Goal: Task Accomplishment & Management: Use online tool/utility

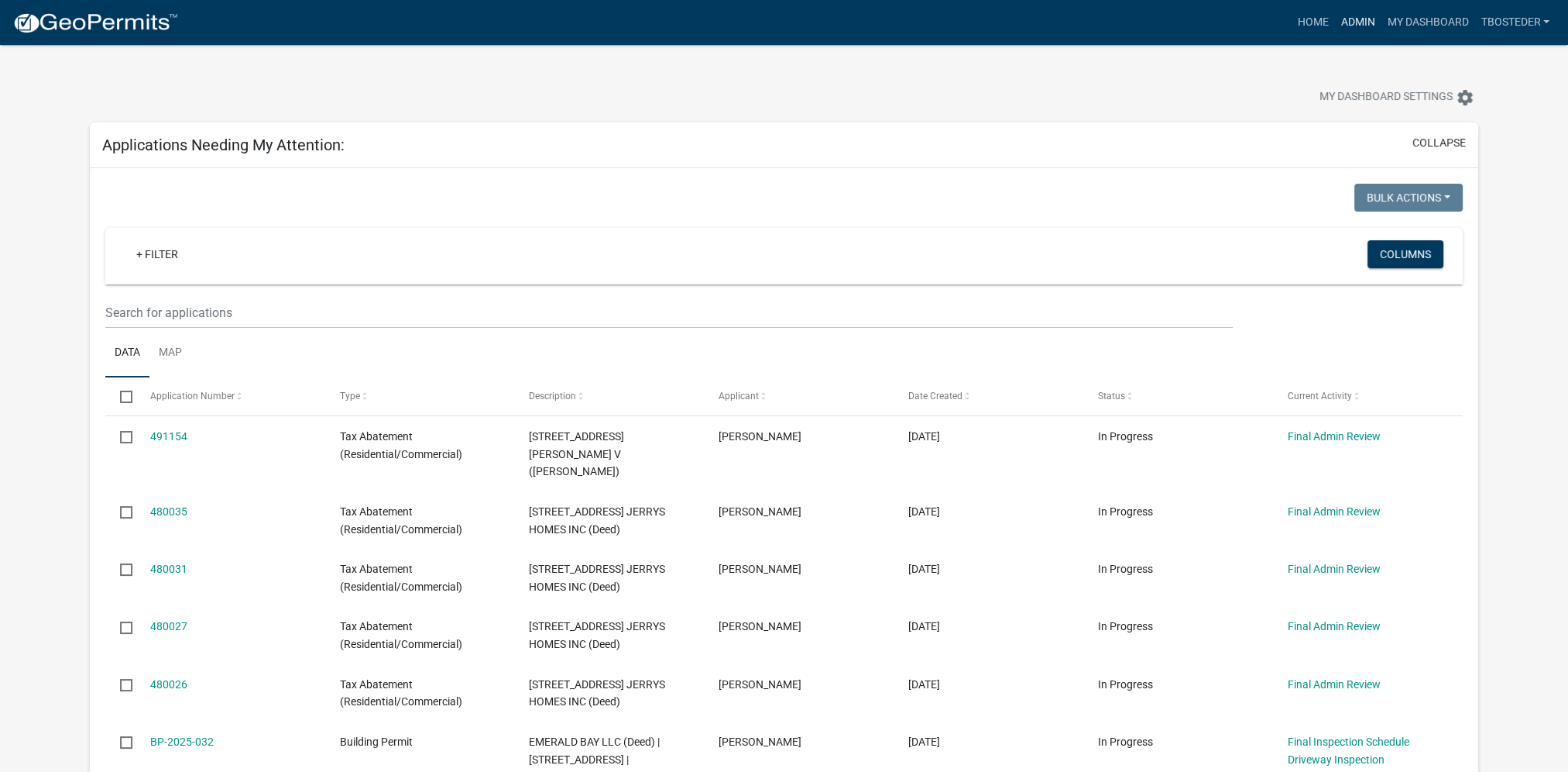
drag, startPoint x: 1351, startPoint y: 23, endPoint x: 1340, endPoint y: 57, distance: 35.7
click at [1351, 23] on link "Admin" at bounding box center [1358, 22] width 46 height 29
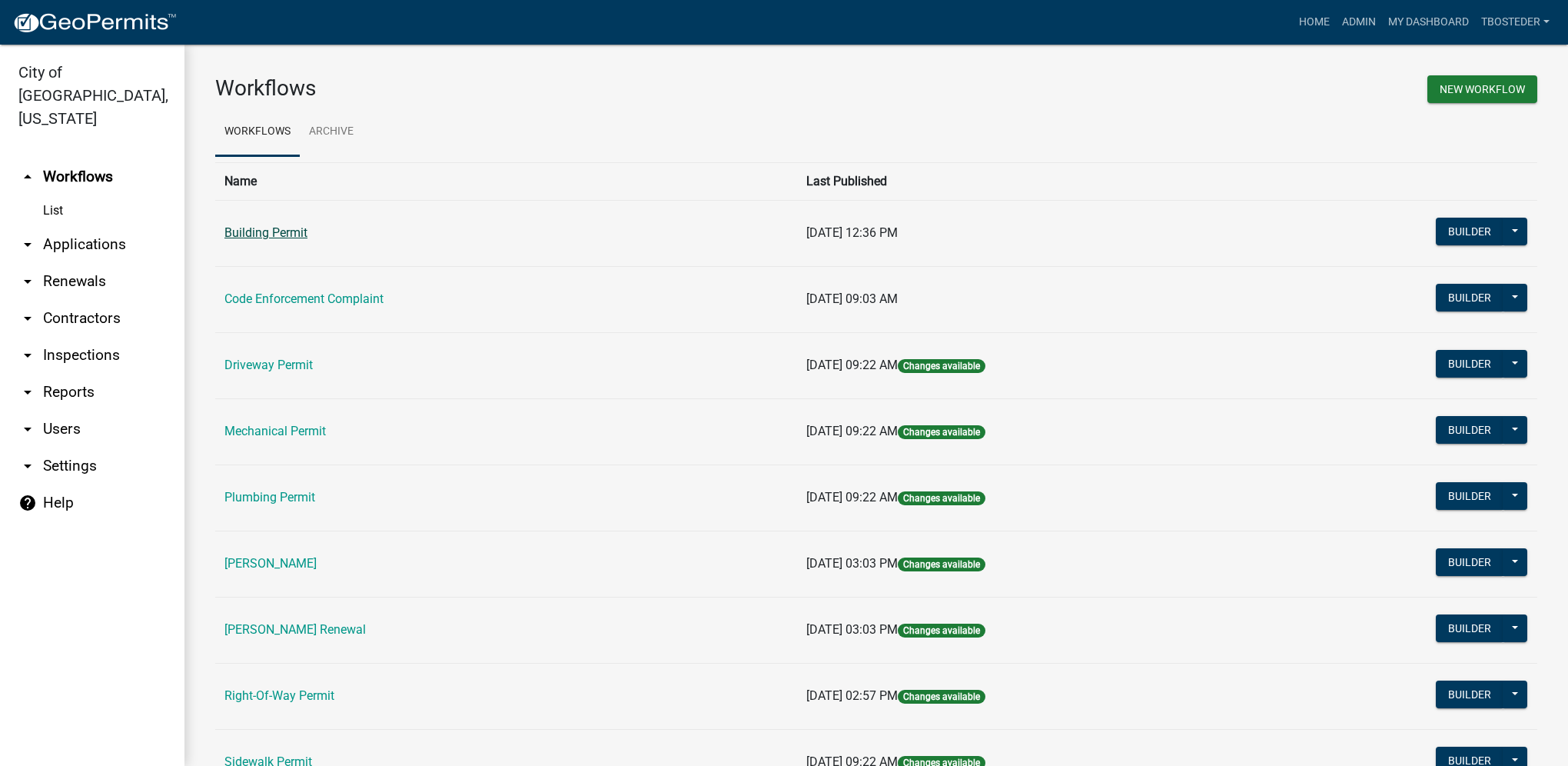
click at [292, 232] on link "Building Permit" at bounding box center [266, 232] width 83 height 15
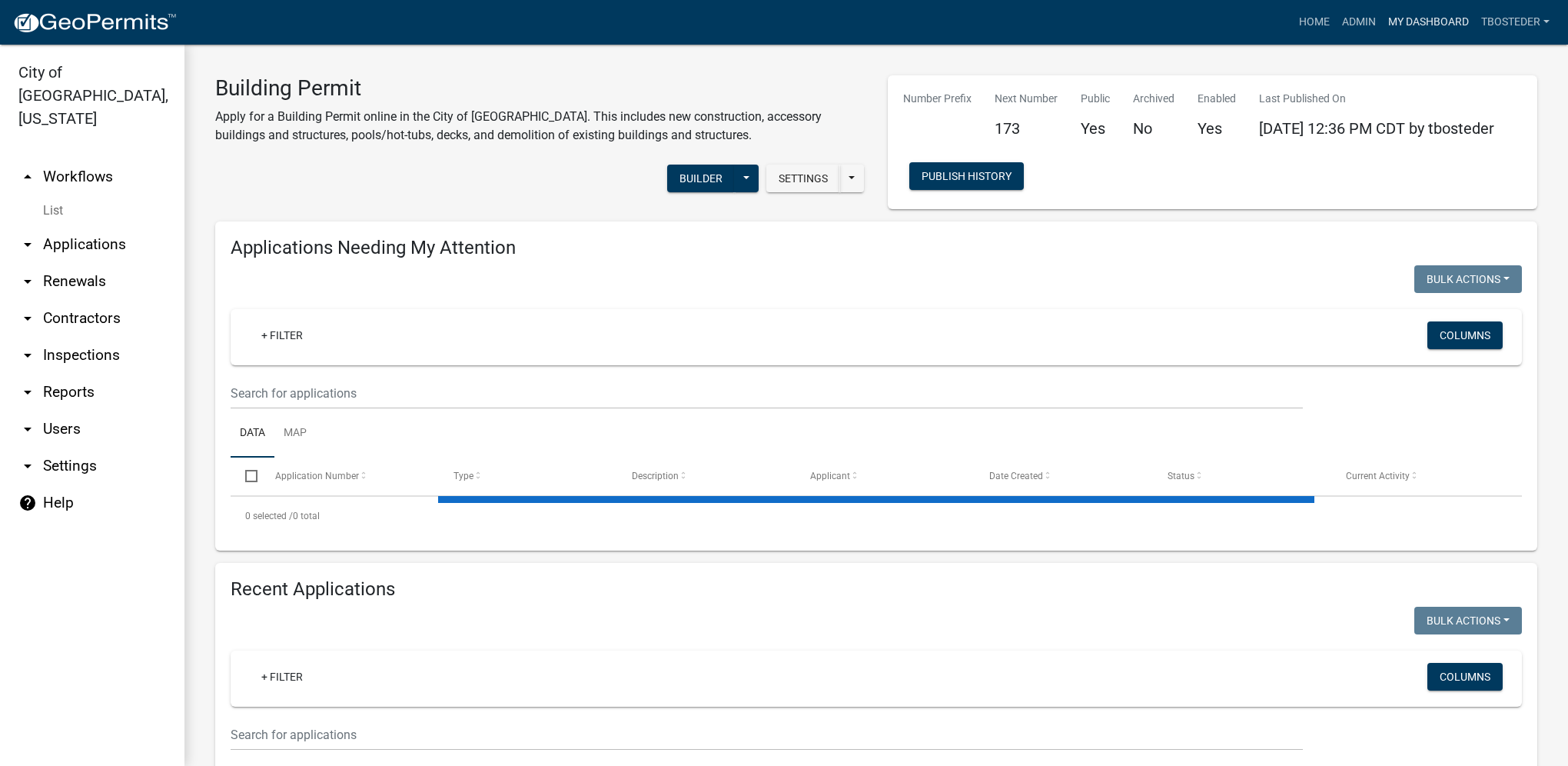
select select "1: 25"
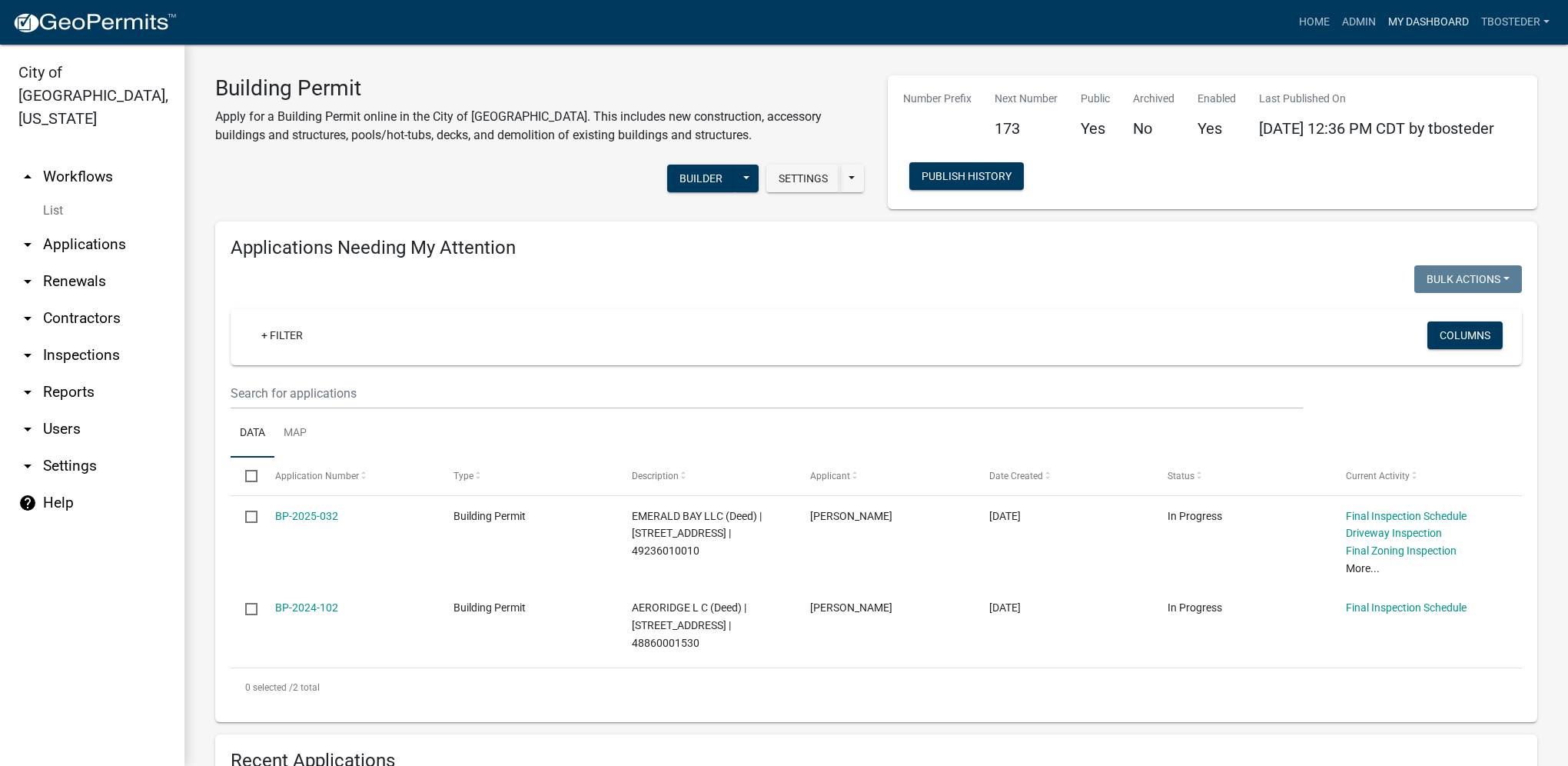
click at [1412, 26] on link "My Dashboard" at bounding box center [1429, 22] width 93 height 29
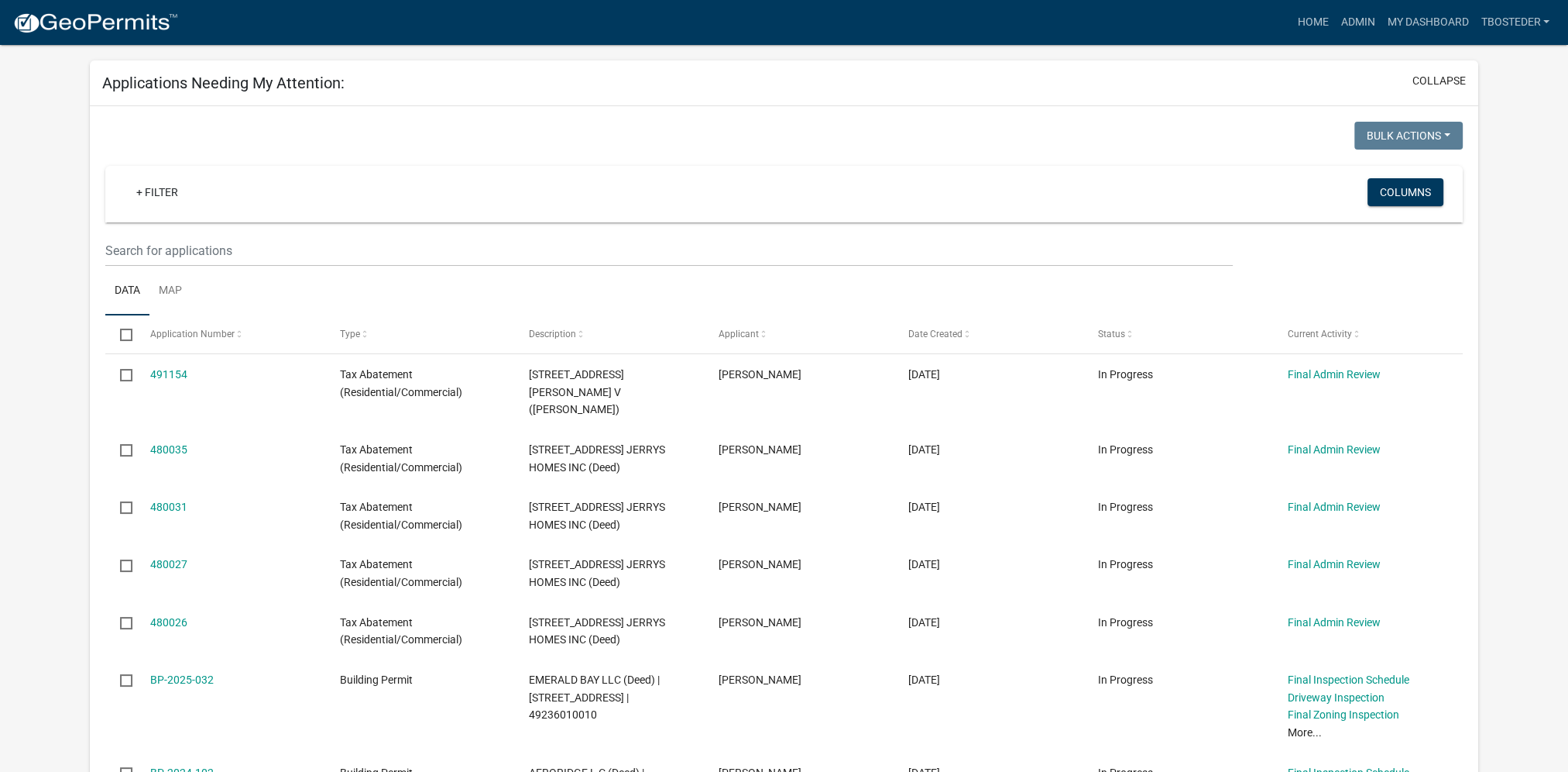
scroll to position [232, 0]
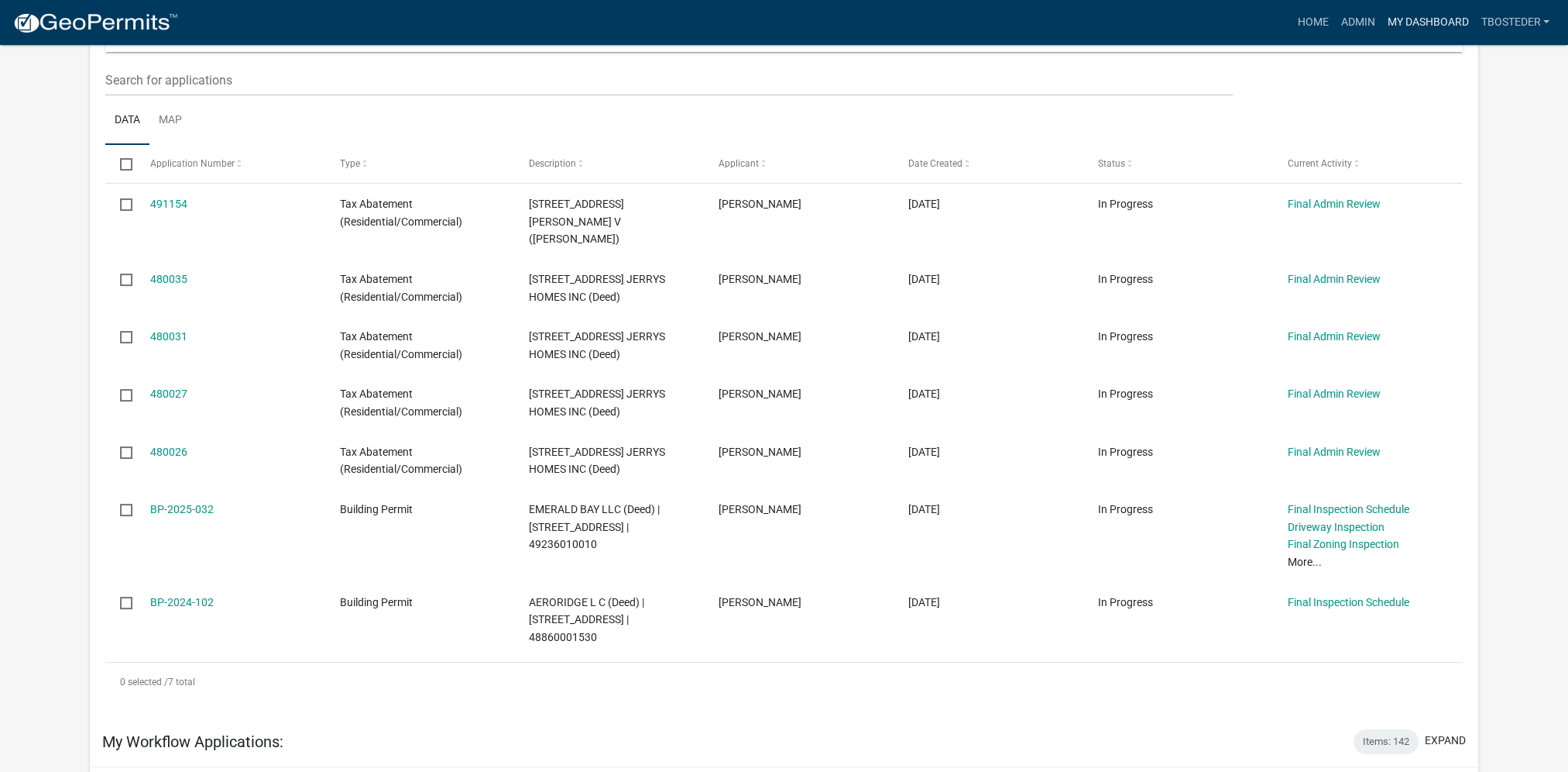
click at [1383, 19] on link "My Dashboard" at bounding box center [1428, 22] width 94 height 29
click at [1376, 20] on link "Admin" at bounding box center [1358, 22] width 46 height 29
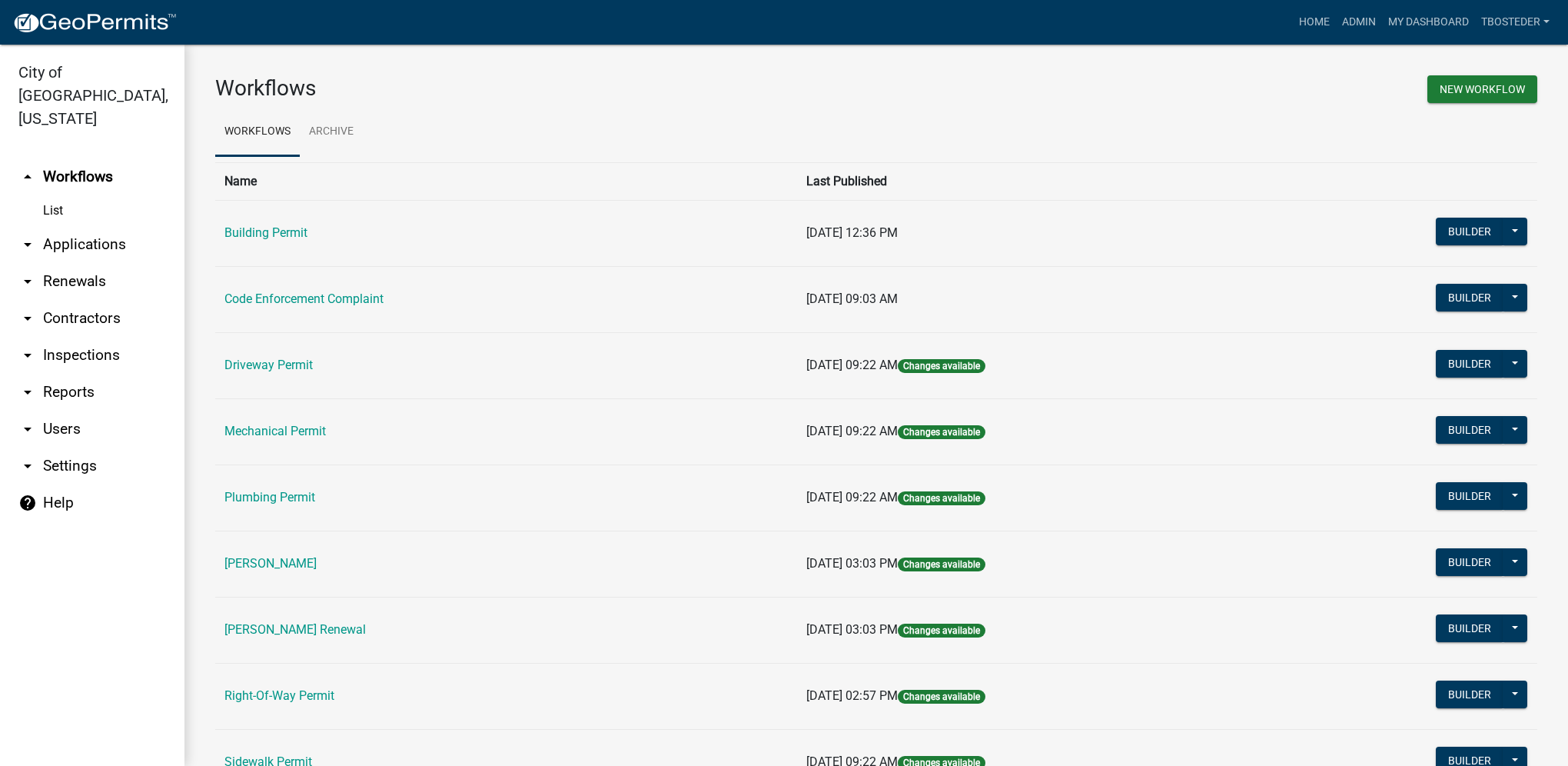
click at [95, 373] on link "arrow_drop_down Reports" at bounding box center [92, 392] width 185 height 37
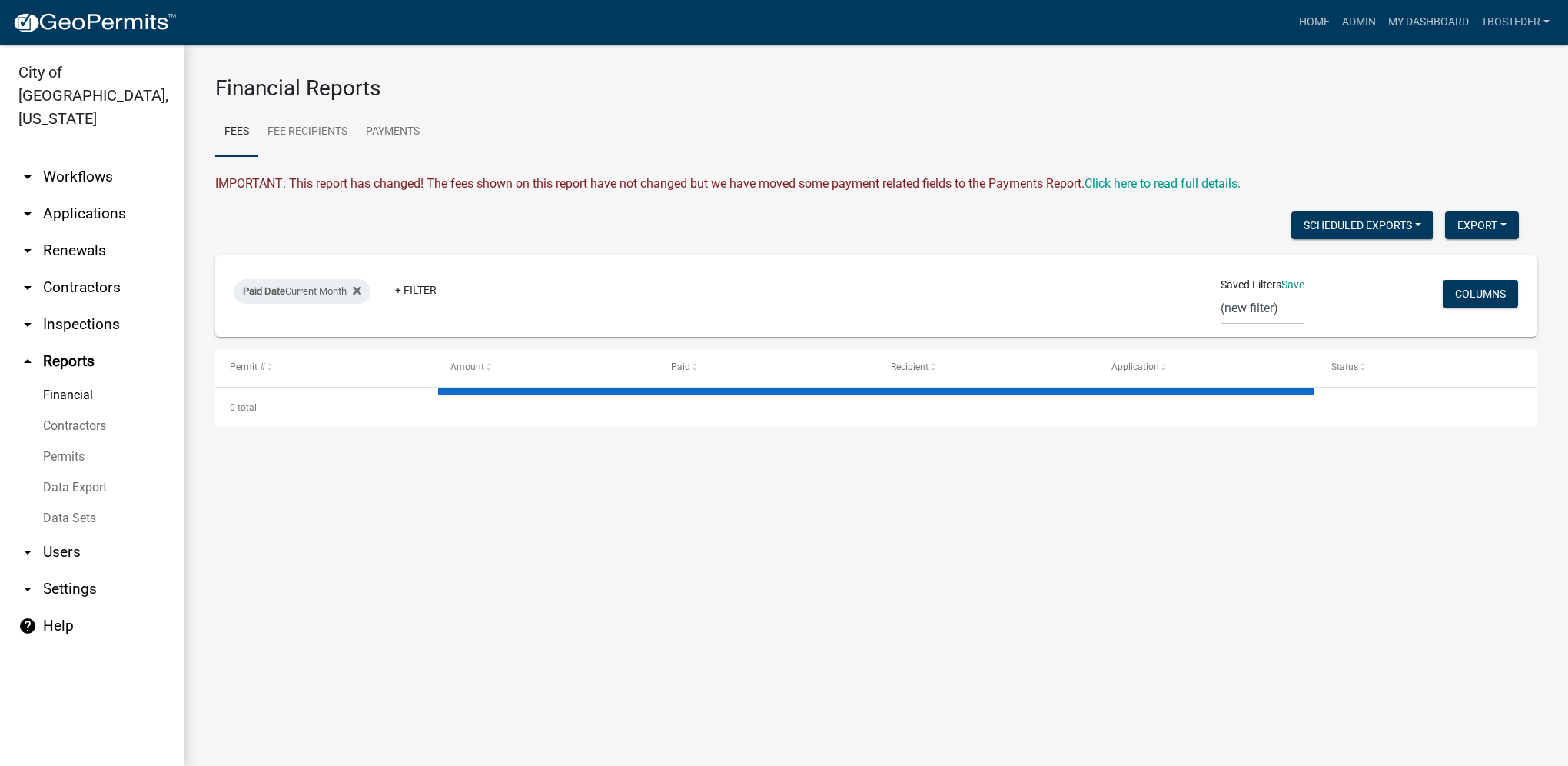
click at [86, 379] on link "Financial" at bounding box center [92, 394] width 185 height 31
select select "3: 100"
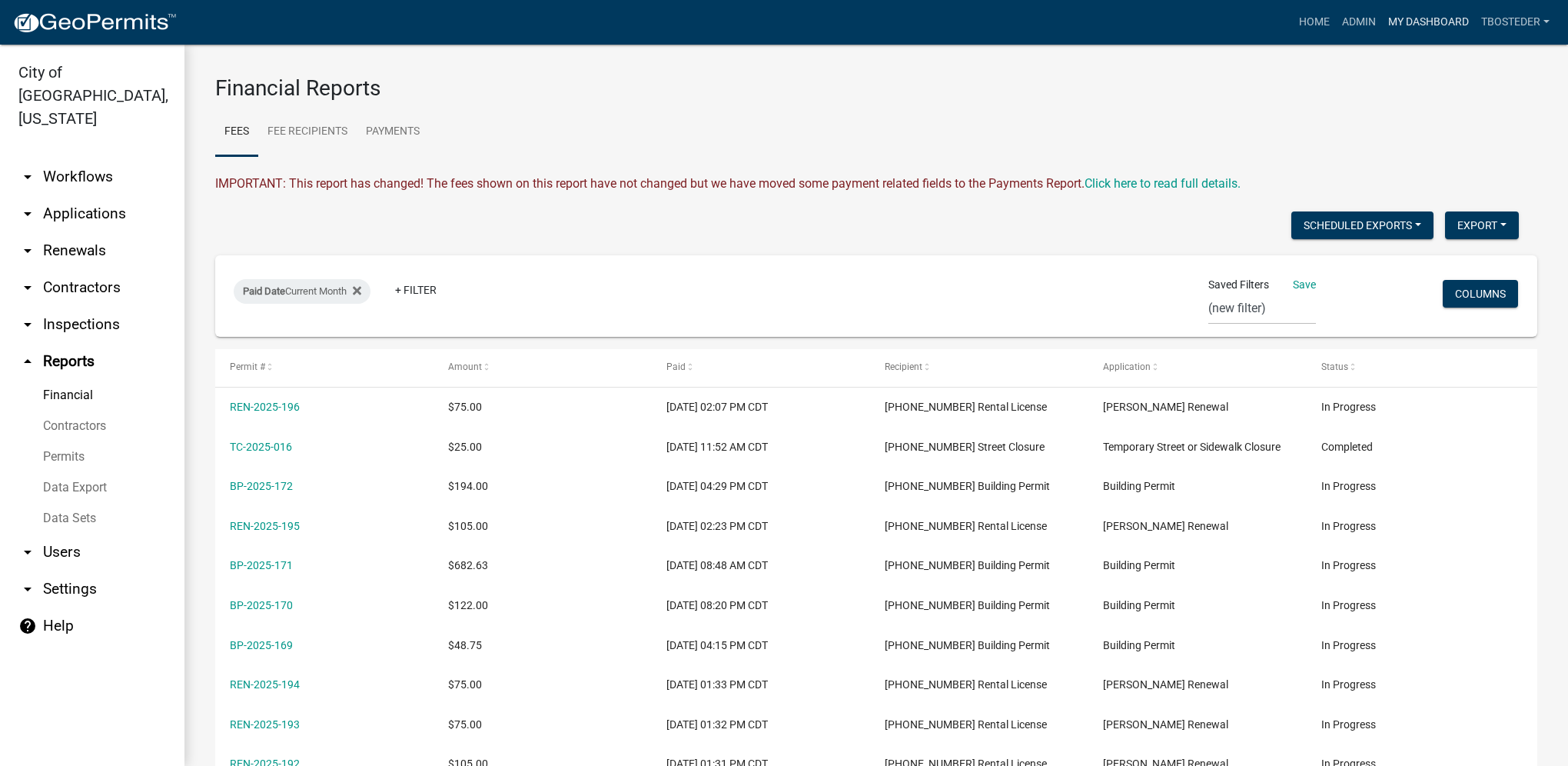
click at [1439, 17] on link "My Dashboard" at bounding box center [1429, 22] width 93 height 29
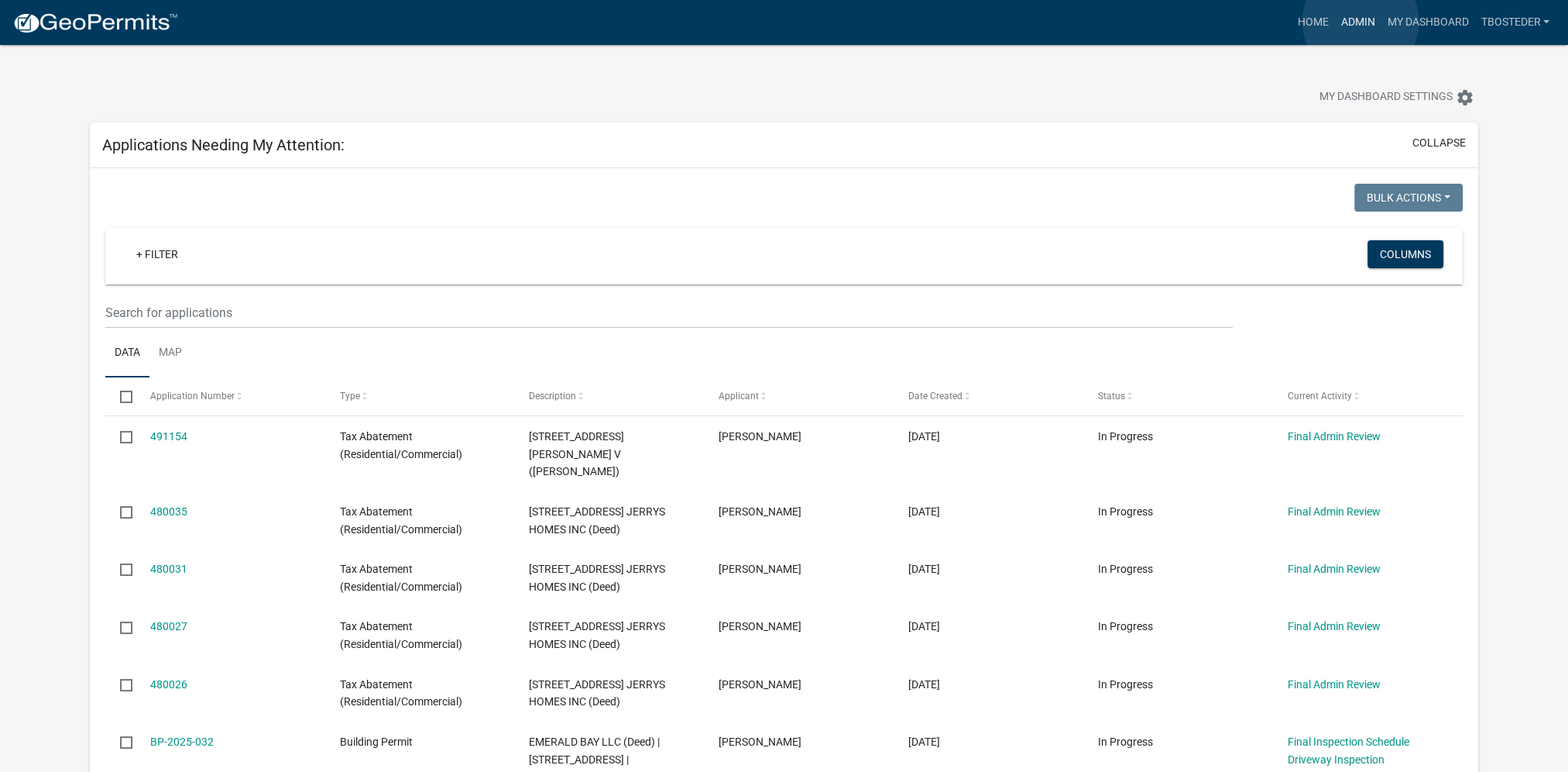
click at [1360, 21] on link "Admin" at bounding box center [1358, 22] width 46 height 29
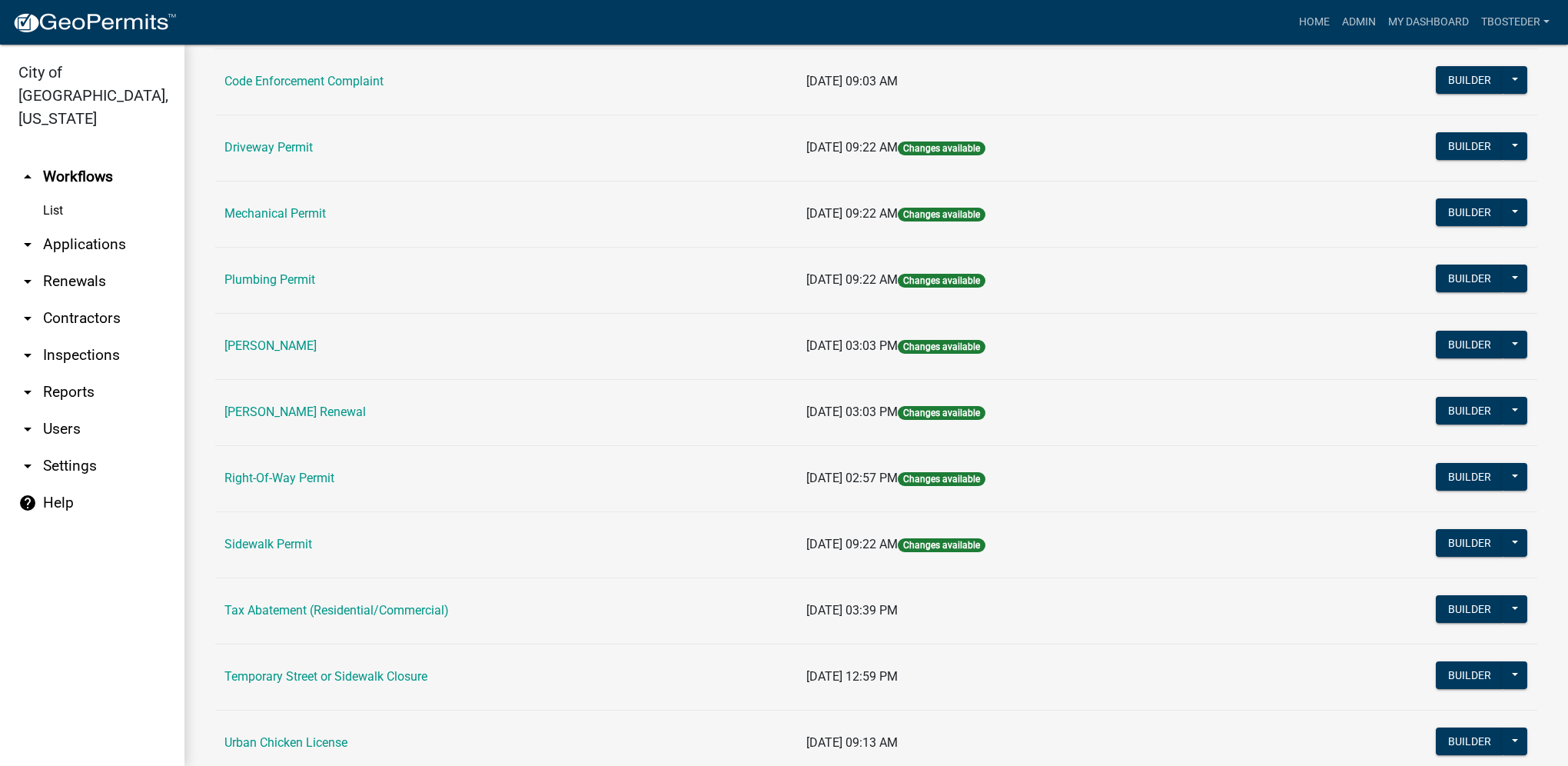
scroll to position [269, 0]
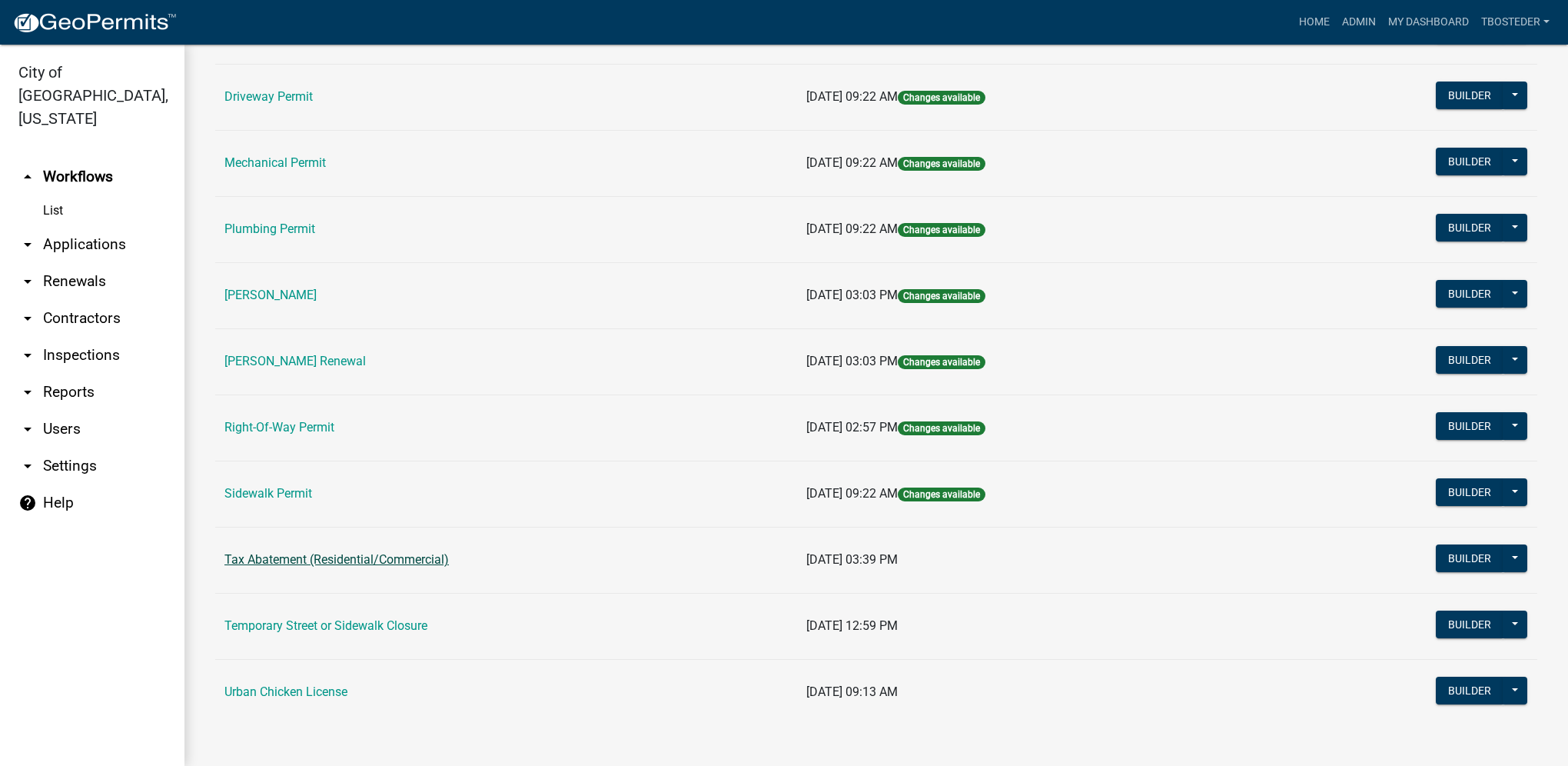
click at [396, 560] on link "Tax Abatement (Residential/Commercial)" at bounding box center [336, 559] width 225 height 15
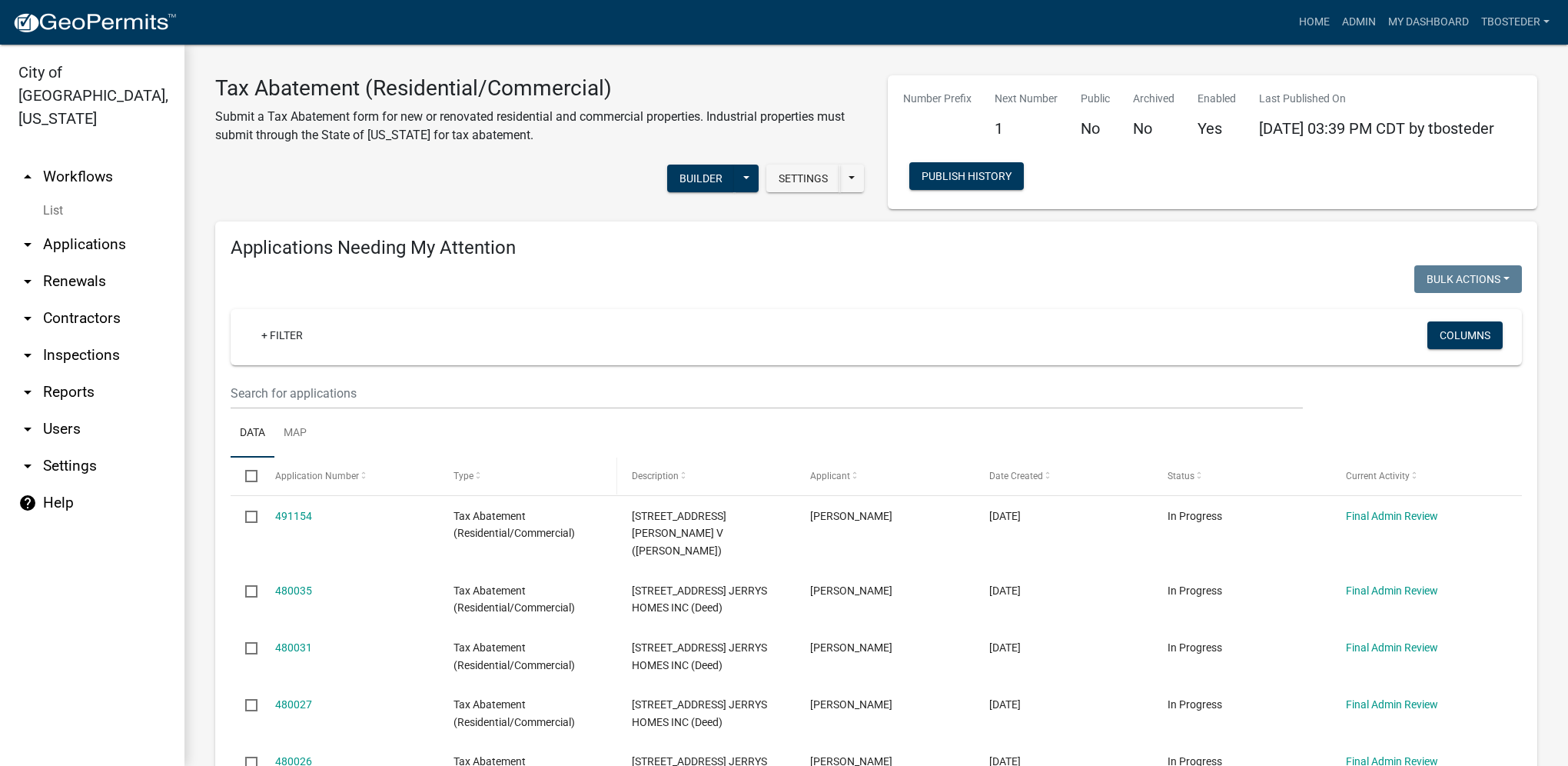
select select "1: 25"
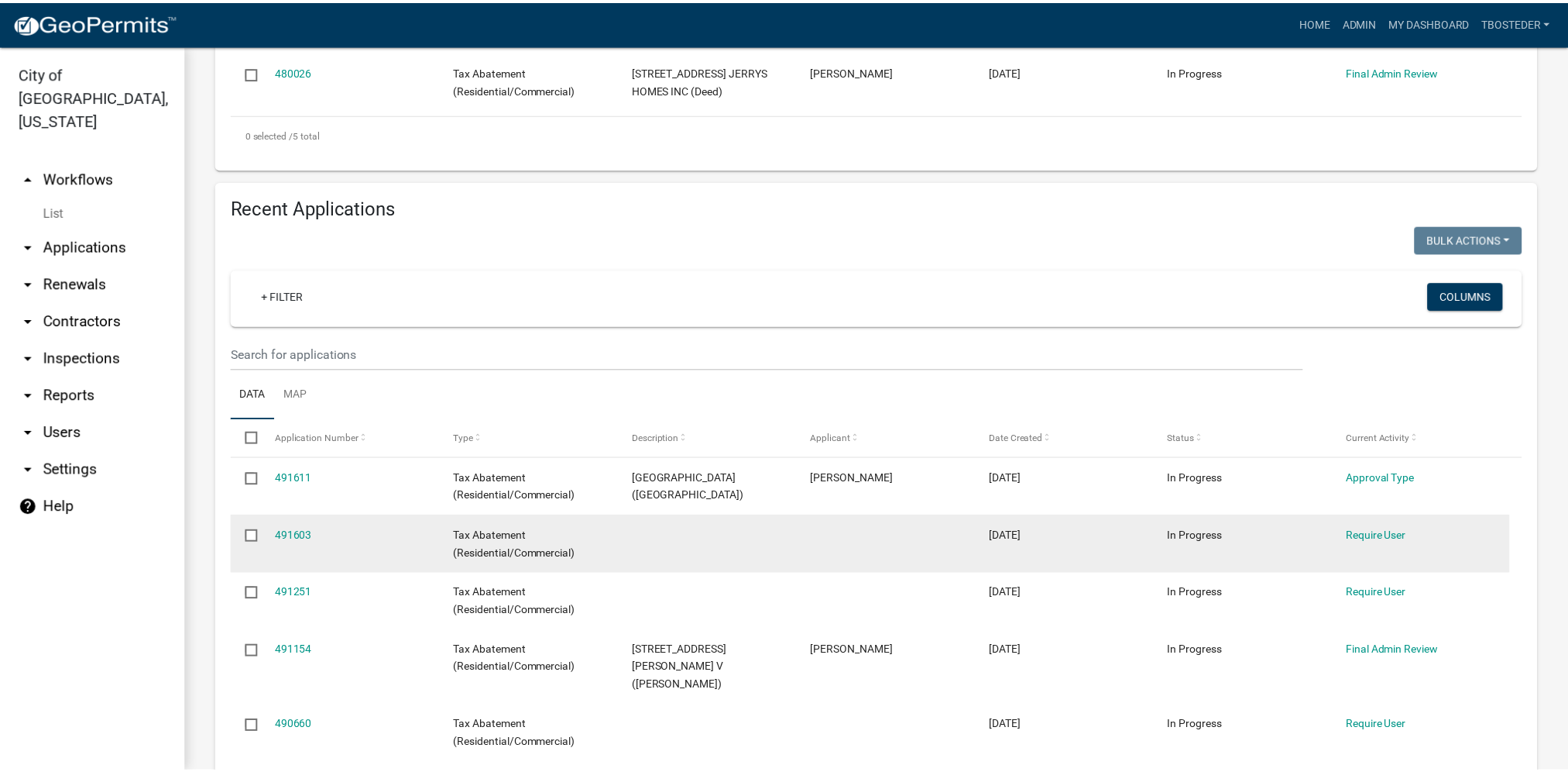
scroll to position [697, 0]
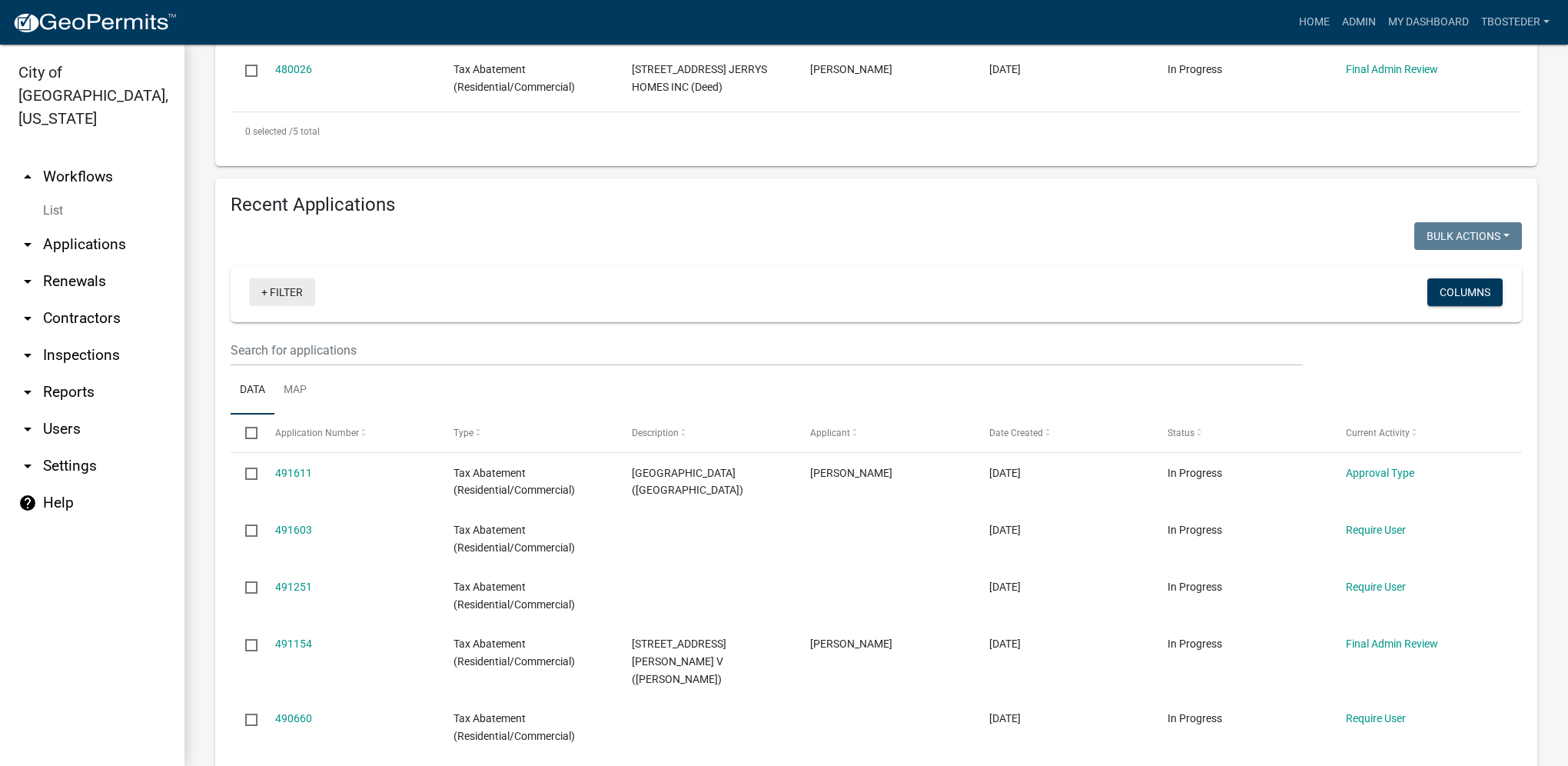
click at [298, 292] on link "+ Filter" at bounding box center [282, 291] width 66 height 27
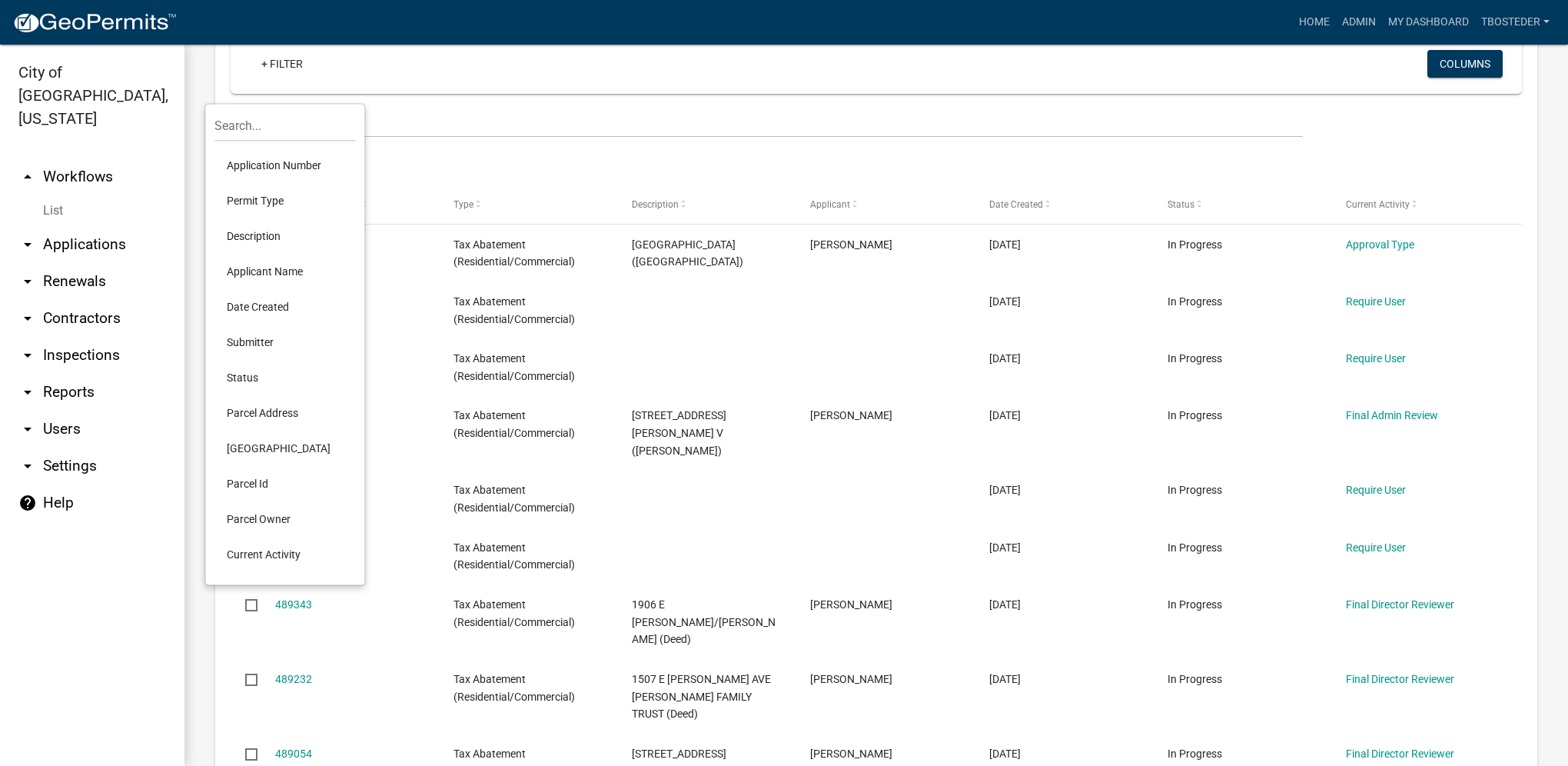
scroll to position [923, 0]
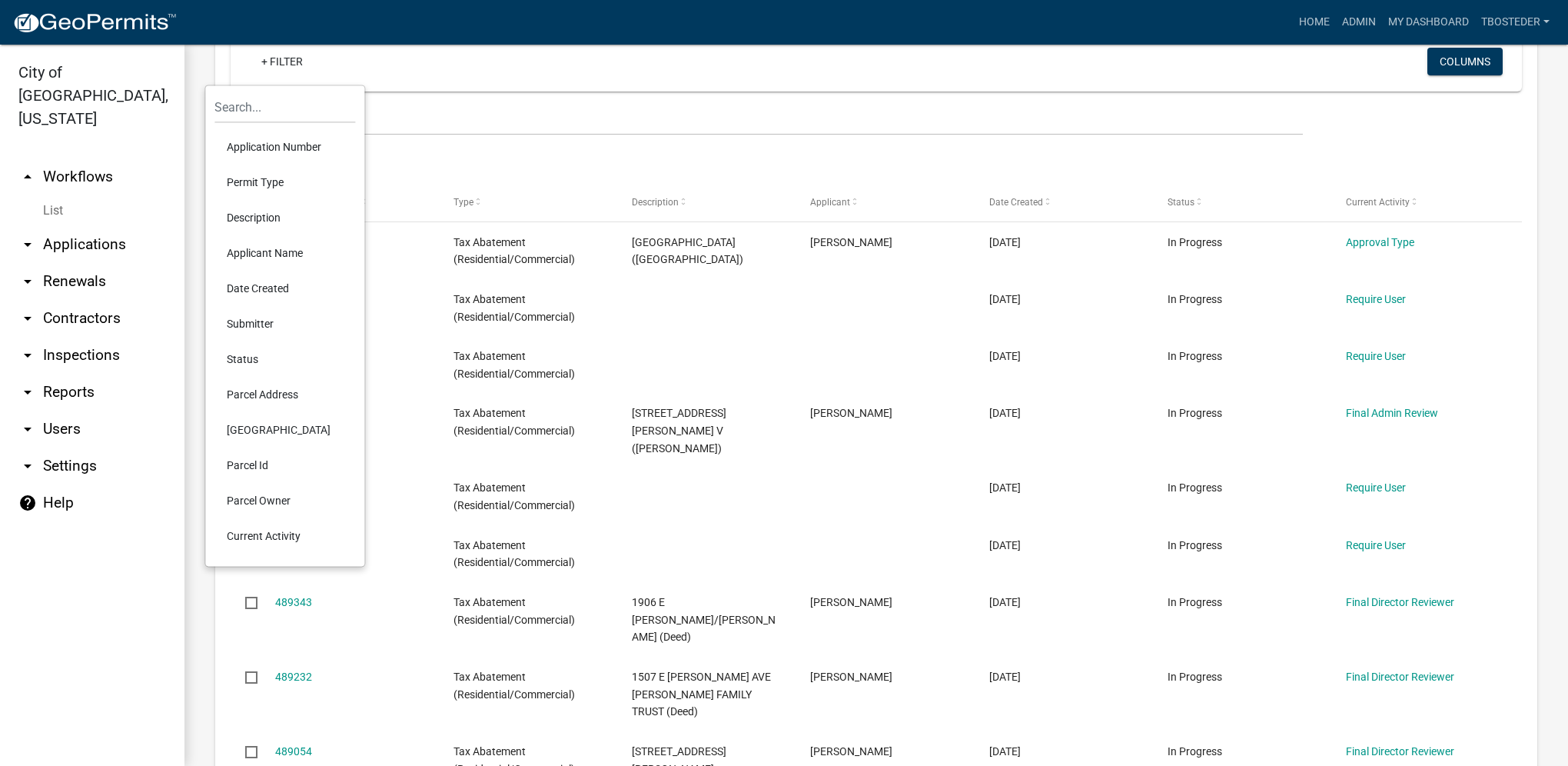
click at [261, 361] on li "Status" at bounding box center [285, 359] width 141 height 35
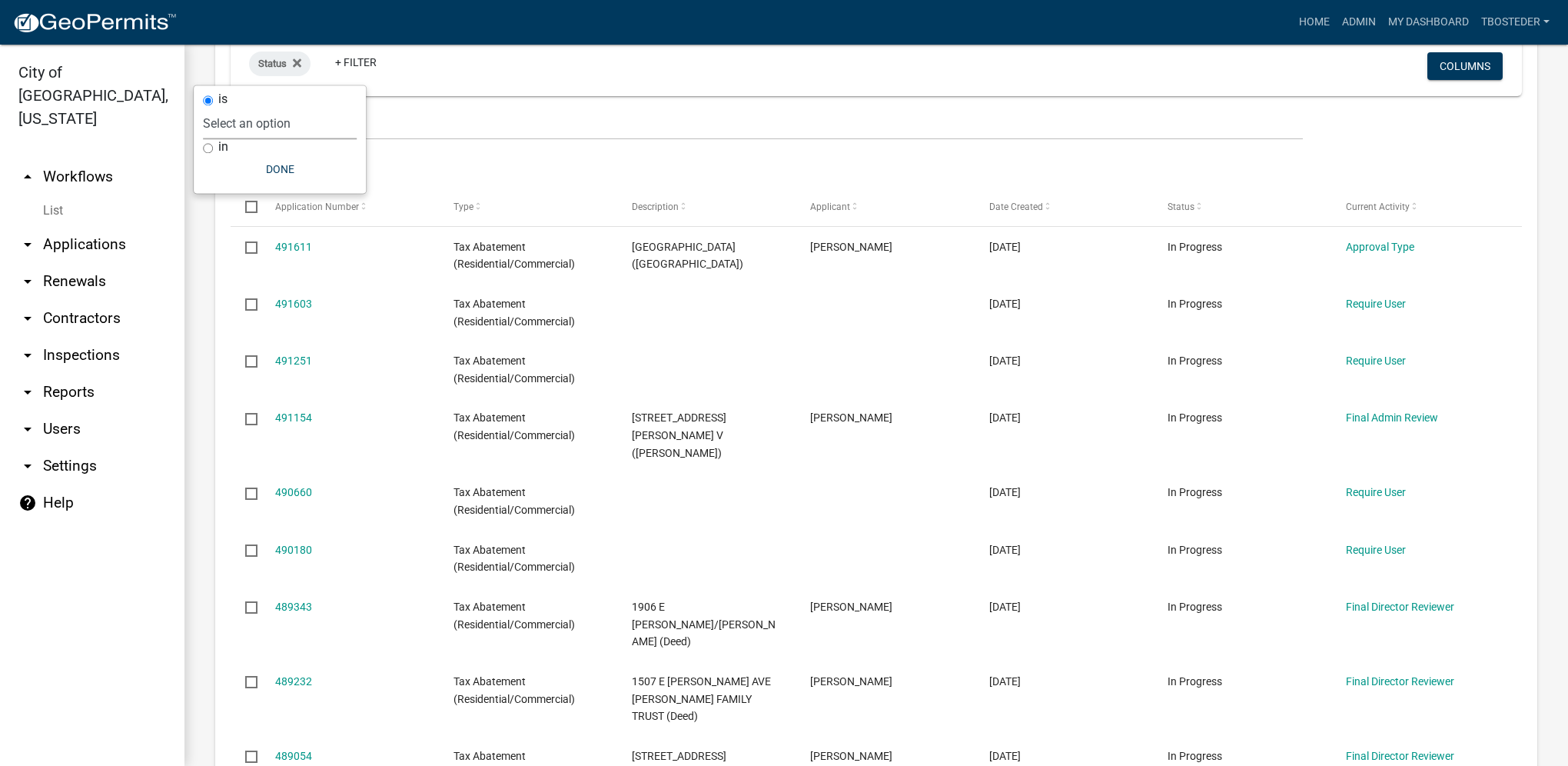
click at [246, 130] on select "Select an option Not Started In Progress Completed Expired Locked Withdrawn Voi…" at bounding box center [280, 123] width 154 height 32
select select "2"
click at [233, 107] on select "Select an option Not Started In Progress Completed Expired Locked Withdrawn Voi…" at bounding box center [280, 123] width 154 height 32
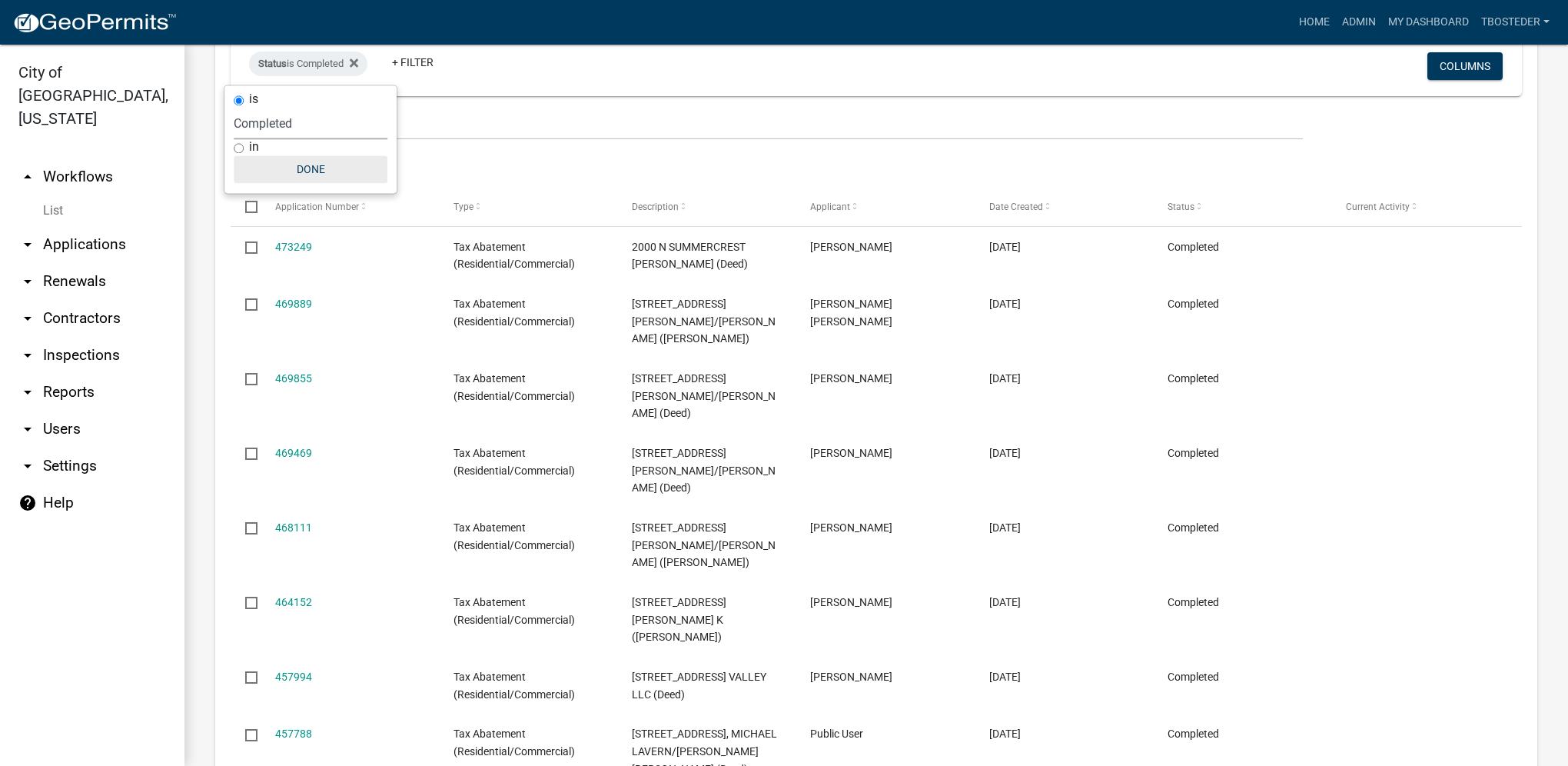
click at [364, 175] on button "Done" at bounding box center [310, 168] width 154 height 27
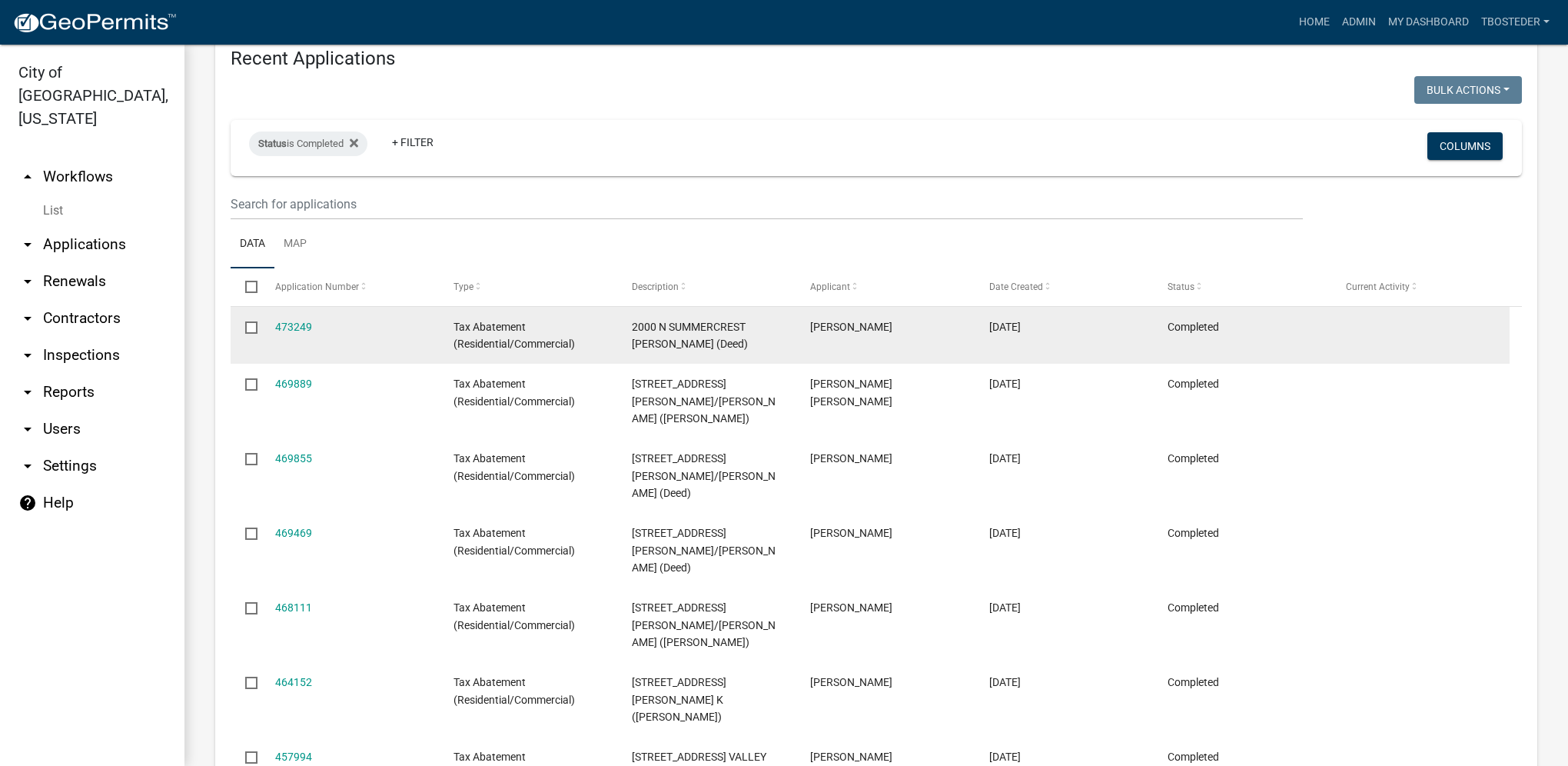
scroll to position [764, 0]
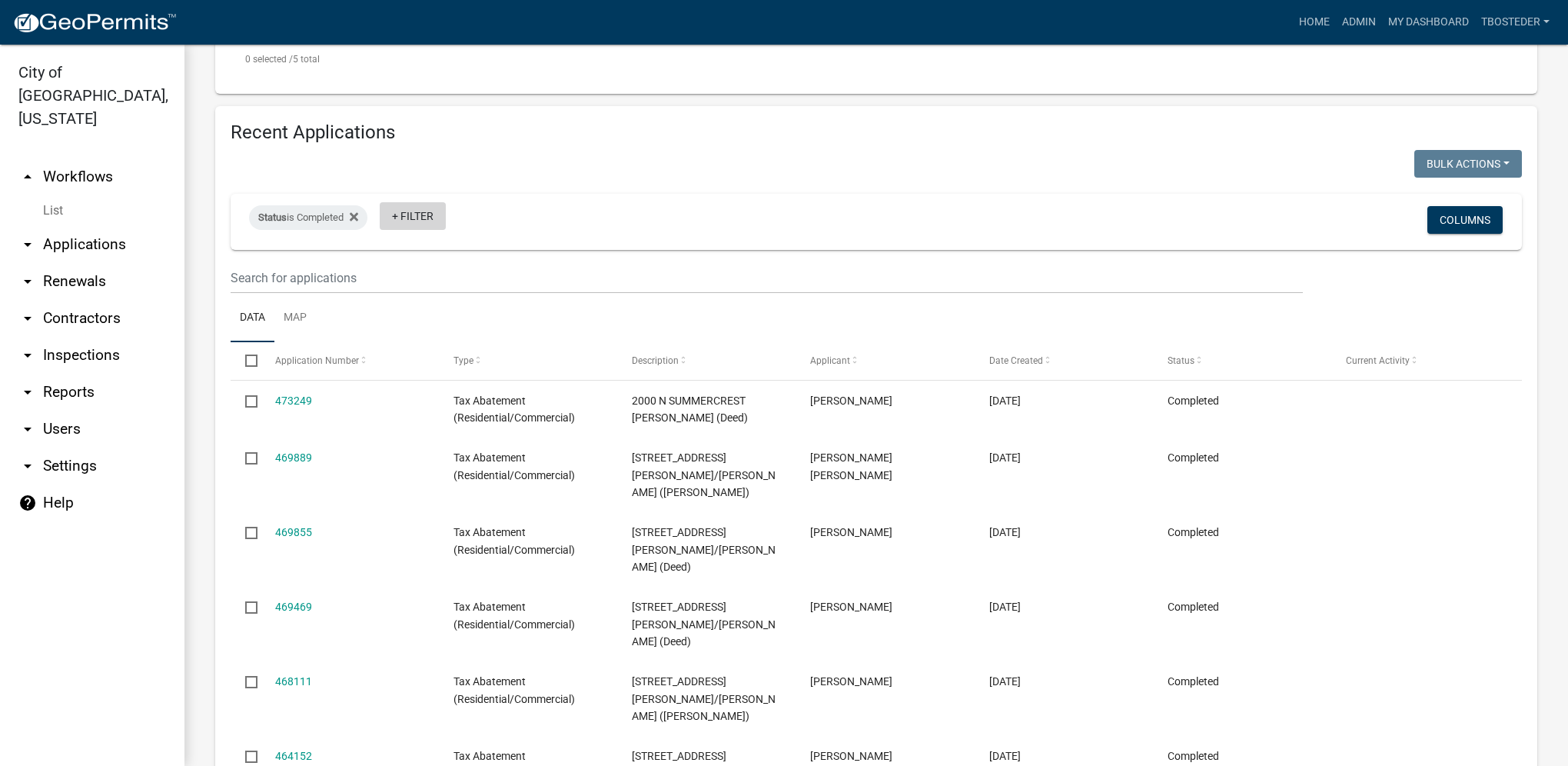
click at [428, 217] on link "+ Filter" at bounding box center [412, 216] width 66 height 27
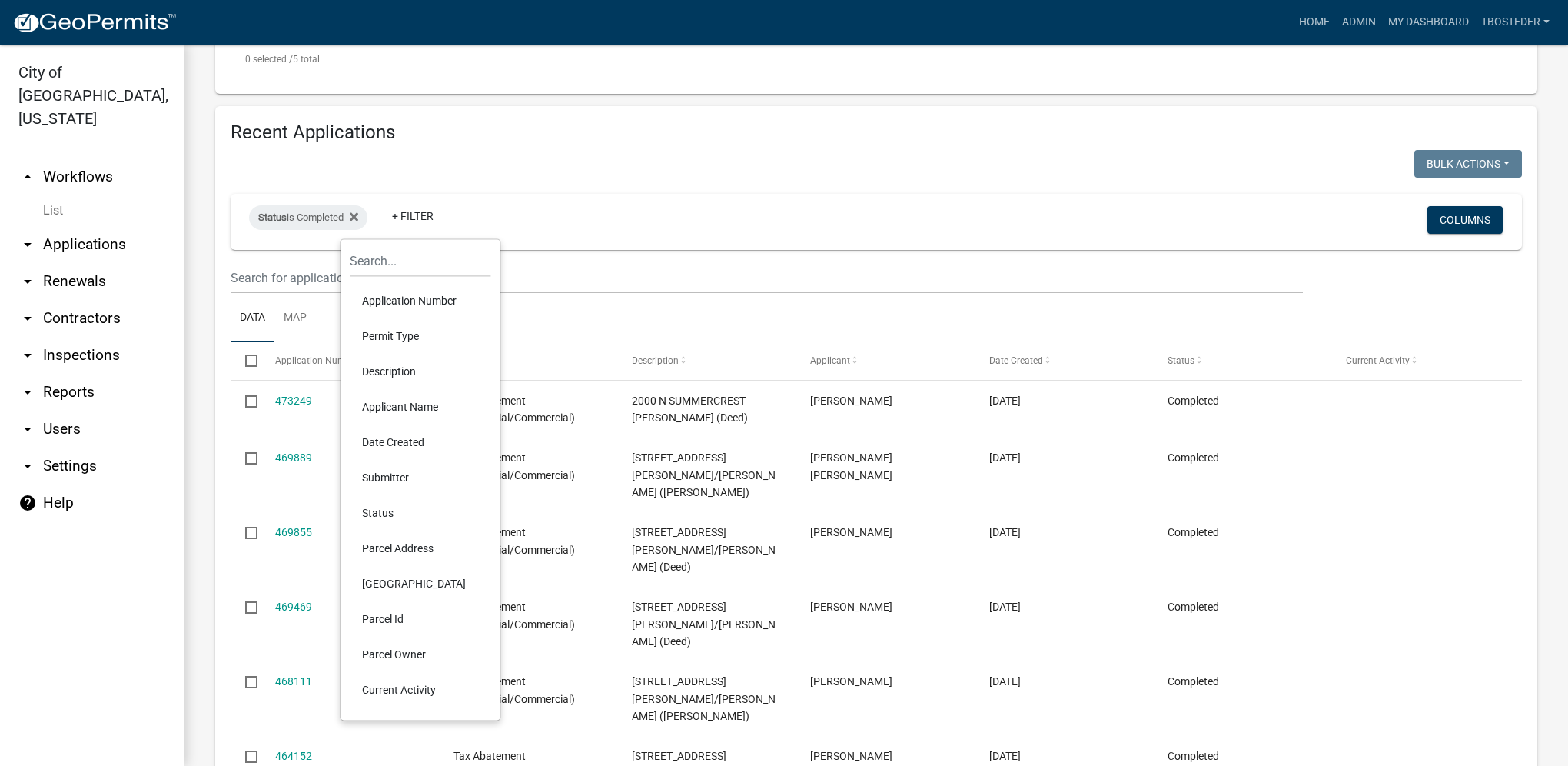
click at [416, 434] on li "Date Created" at bounding box center [420, 442] width 141 height 35
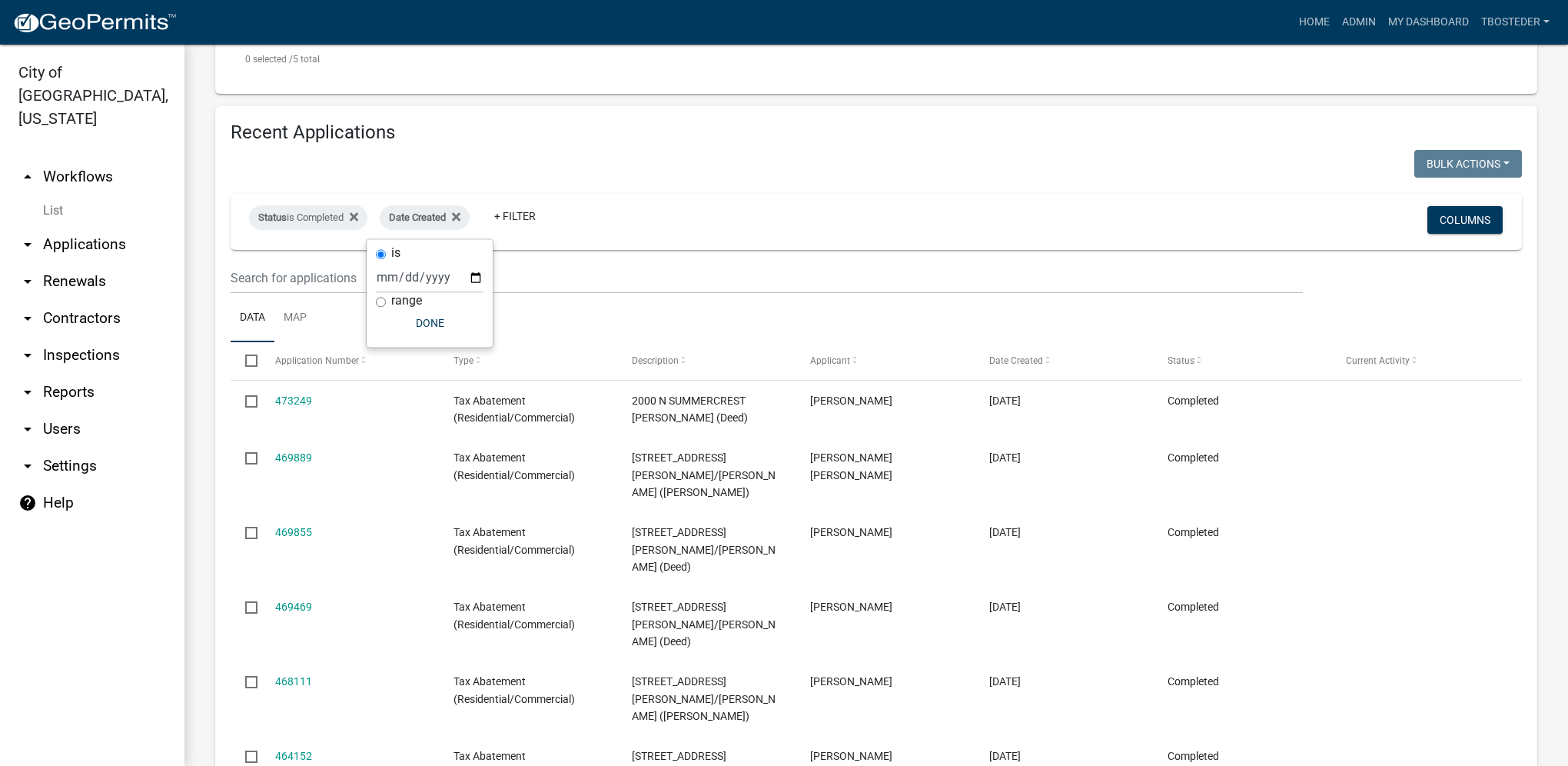
click at [400, 306] on label "range" at bounding box center [406, 300] width 31 height 12
click at [386, 306] on input "range" at bounding box center [380, 301] width 10 height 10
radio input "true"
click at [445, 300] on select "[DATE] [DATE] Current Week Previous Week Current Month Last Month Current Calen…" at bounding box center [481, 293] width 154 height 32
select select "this_1_years"
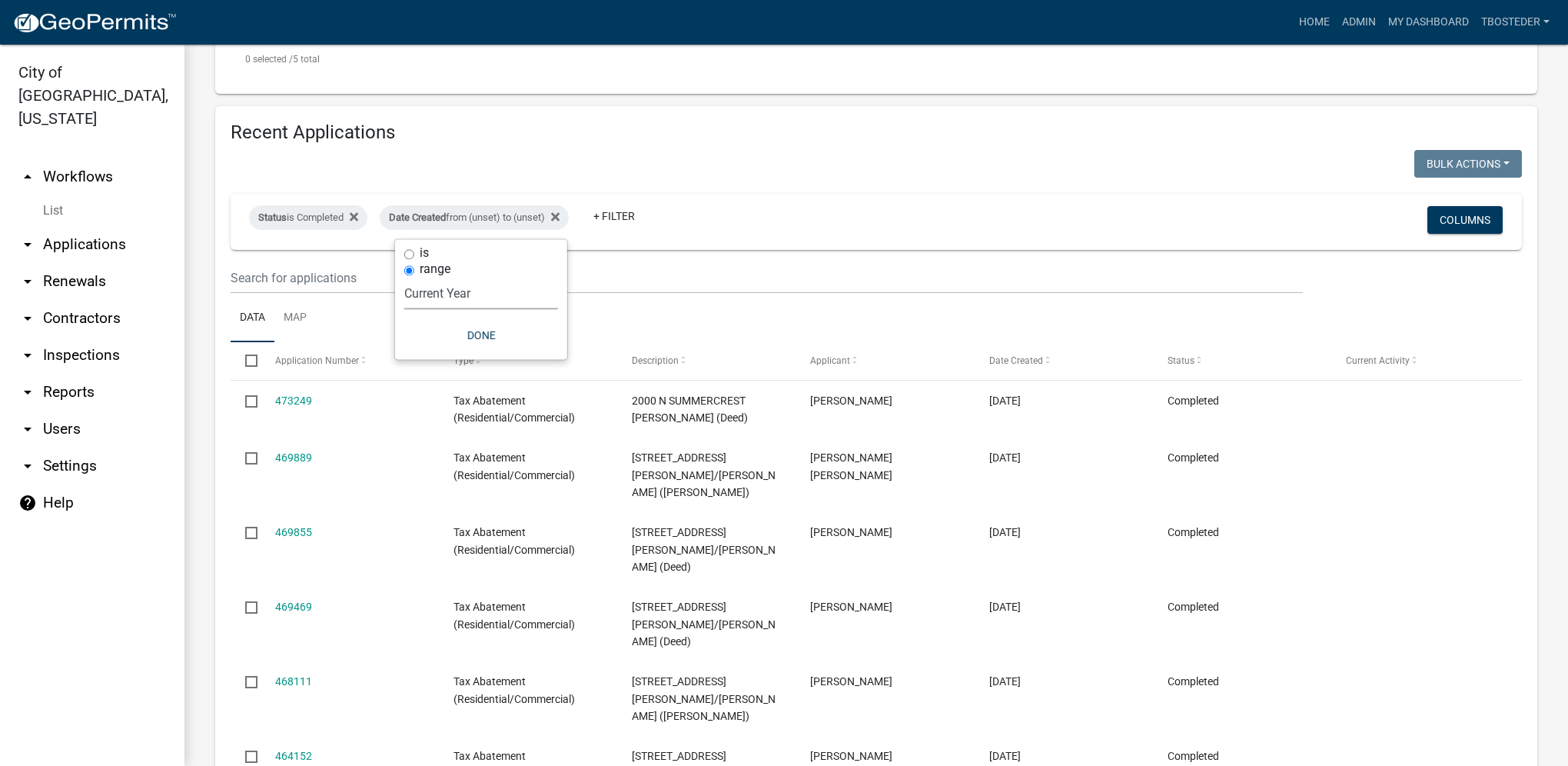
click at [404, 277] on select "[DATE] [DATE] Current Week Previous Week Current Month Last Month Current Calen…" at bounding box center [481, 293] width 154 height 32
click at [458, 347] on button "Done" at bounding box center [458, 335] width 154 height 27
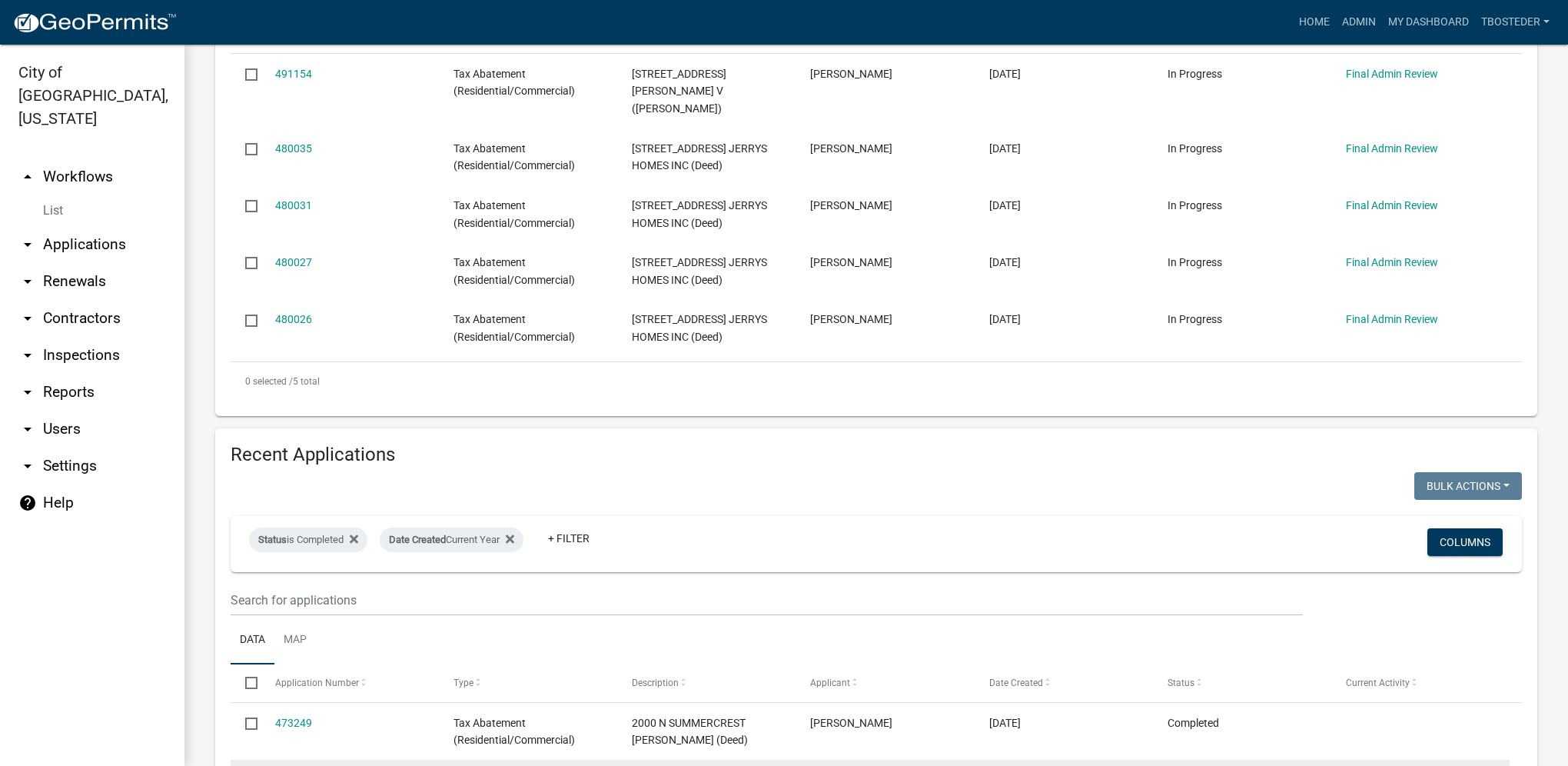
scroll to position [798, 0]
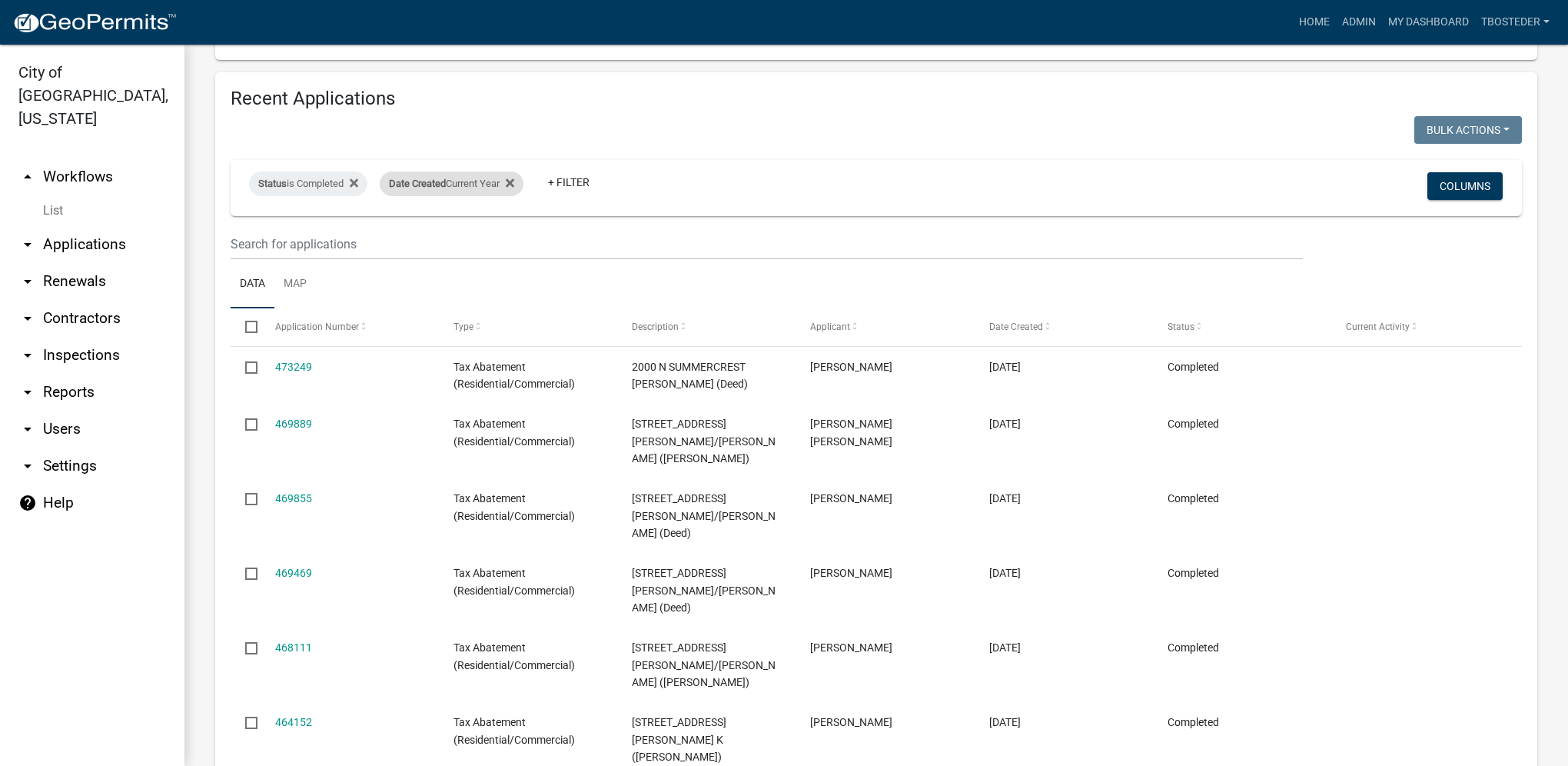
click at [486, 192] on div "Date Created Current Year" at bounding box center [451, 184] width 144 height 25
click at [467, 264] on select "[DATE] [DATE] Current Week Previous Week Current Month Last Month Current Calen…" at bounding box center [458, 260] width 154 height 32
select select "previous_1_years"
click at [381, 244] on select "[DATE] [DATE] Current Week Previous Week Current Month Last Month Current Calen…" at bounding box center [458, 260] width 154 height 32
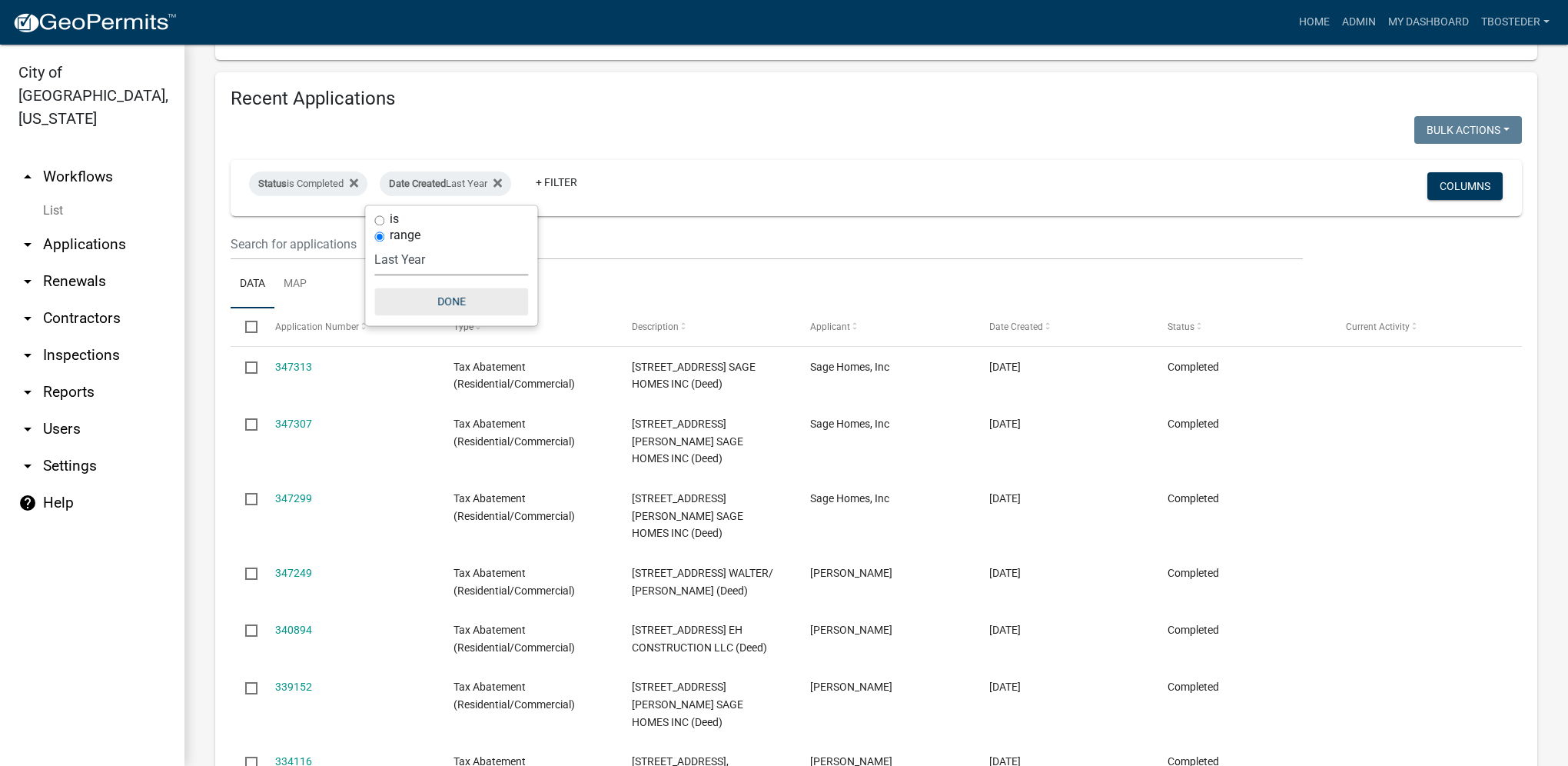
click at [456, 305] on button "Done" at bounding box center [451, 301] width 154 height 27
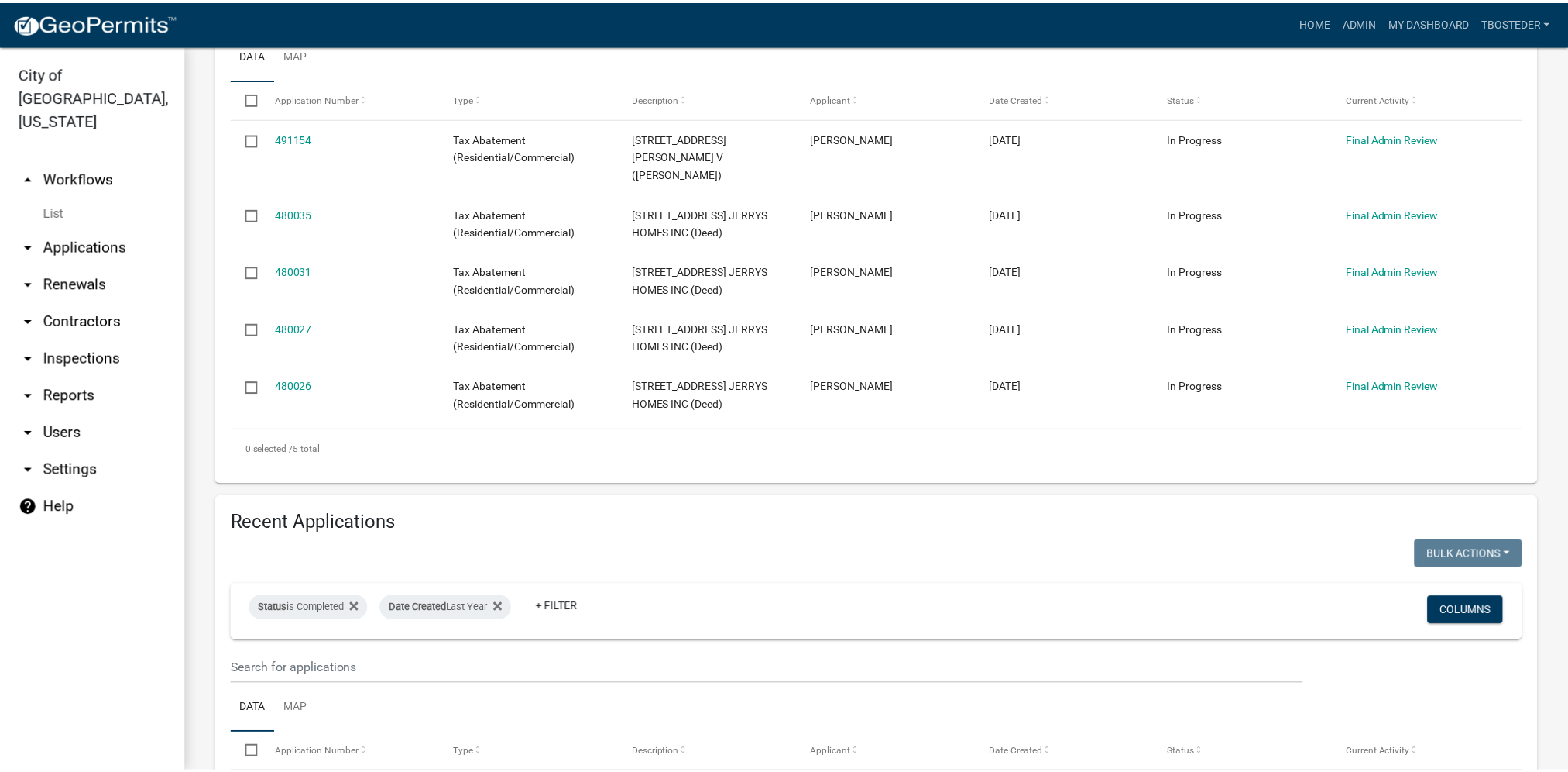
scroll to position [333, 0]
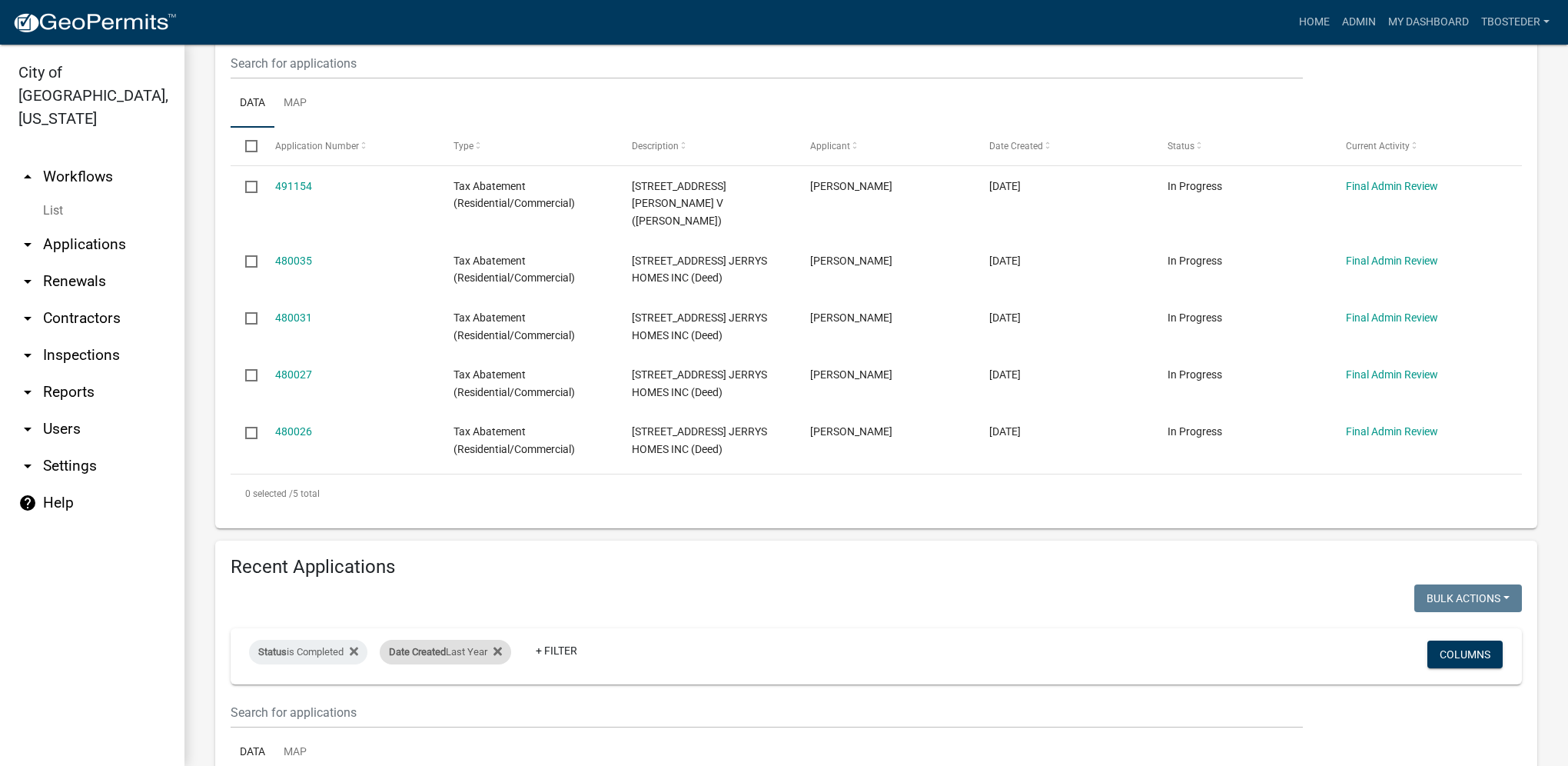
click at [489, 651] on div "Date Created Last Year Remove this filter" at bounding box center [445, 652] width 131 height 25
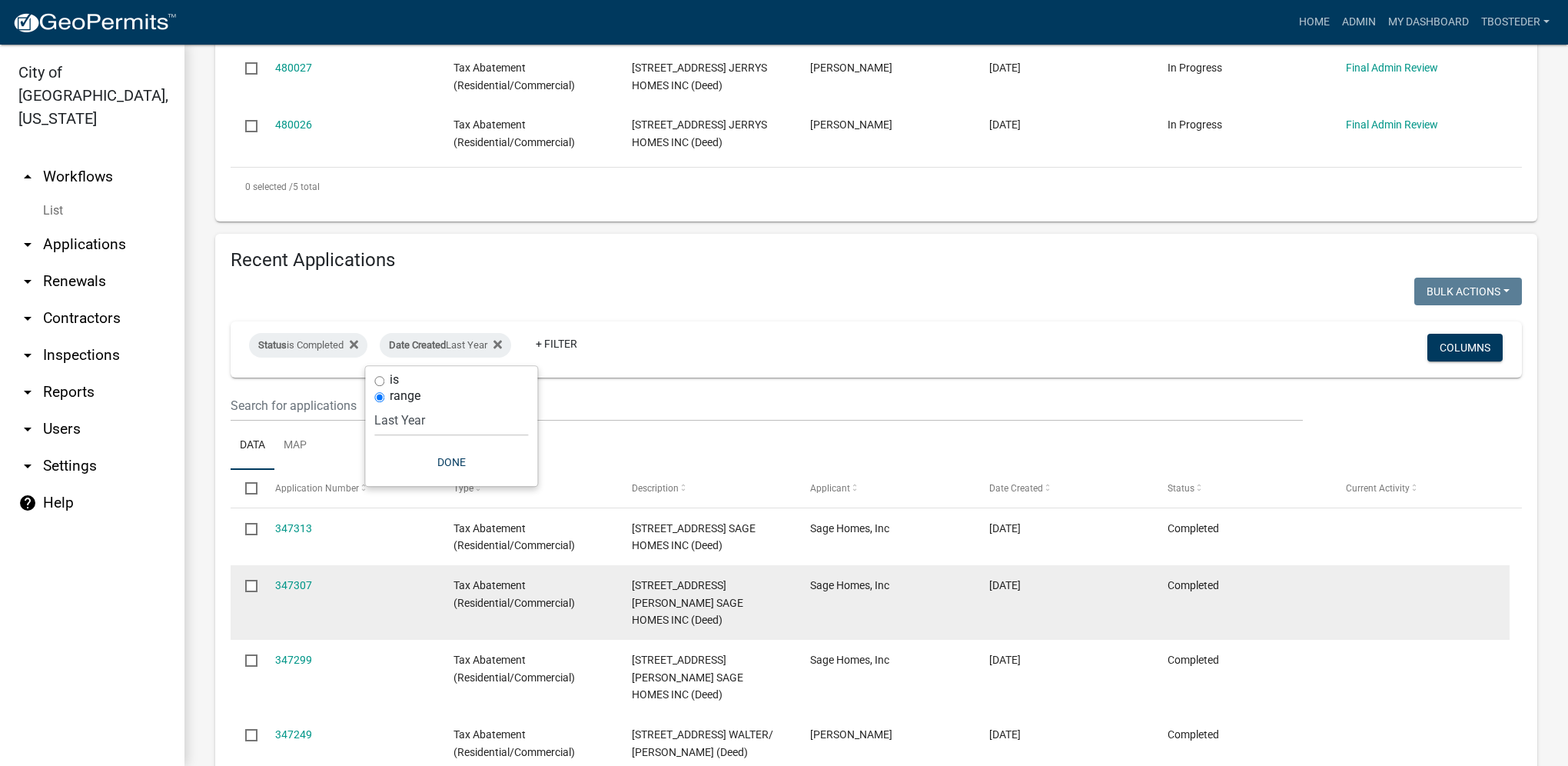
scroll to position [637, 0]
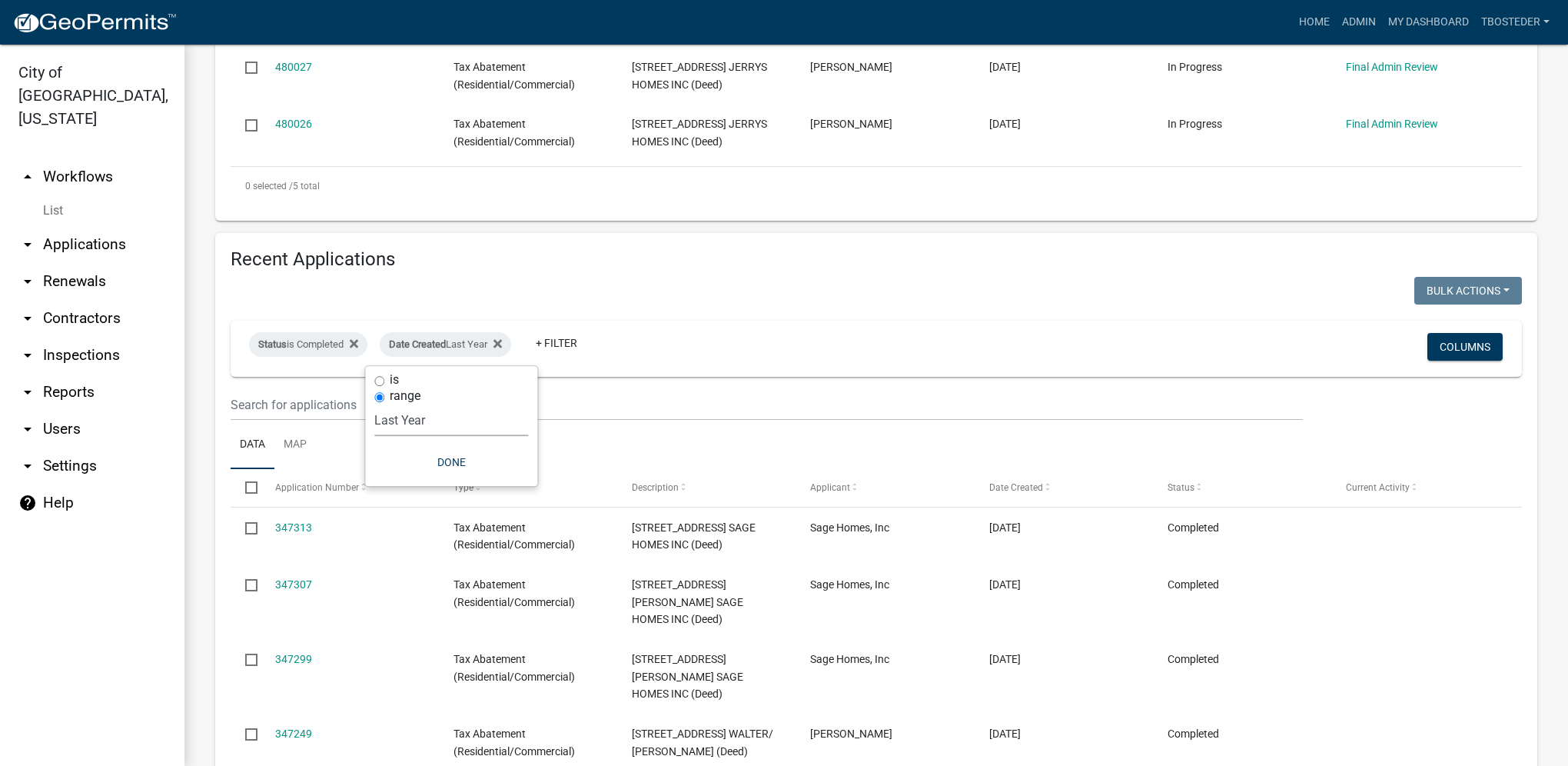
click at [434, 426] on select "[DATE] [DATE] Current Week Previous Week Current Month Last Month Current Calen…" at bounding box center [451, 420] width 154 height 32
select select "this_1_years"
click at [381, 404] on select "[DATE] [DATE] Current Week Previous Week Current Month Last Month Current Calen…" at bounding box center [451, 420] width 154 height 32
click at [454, 452] on button "Done" at bounding box center [458, 461] width 154 height 27
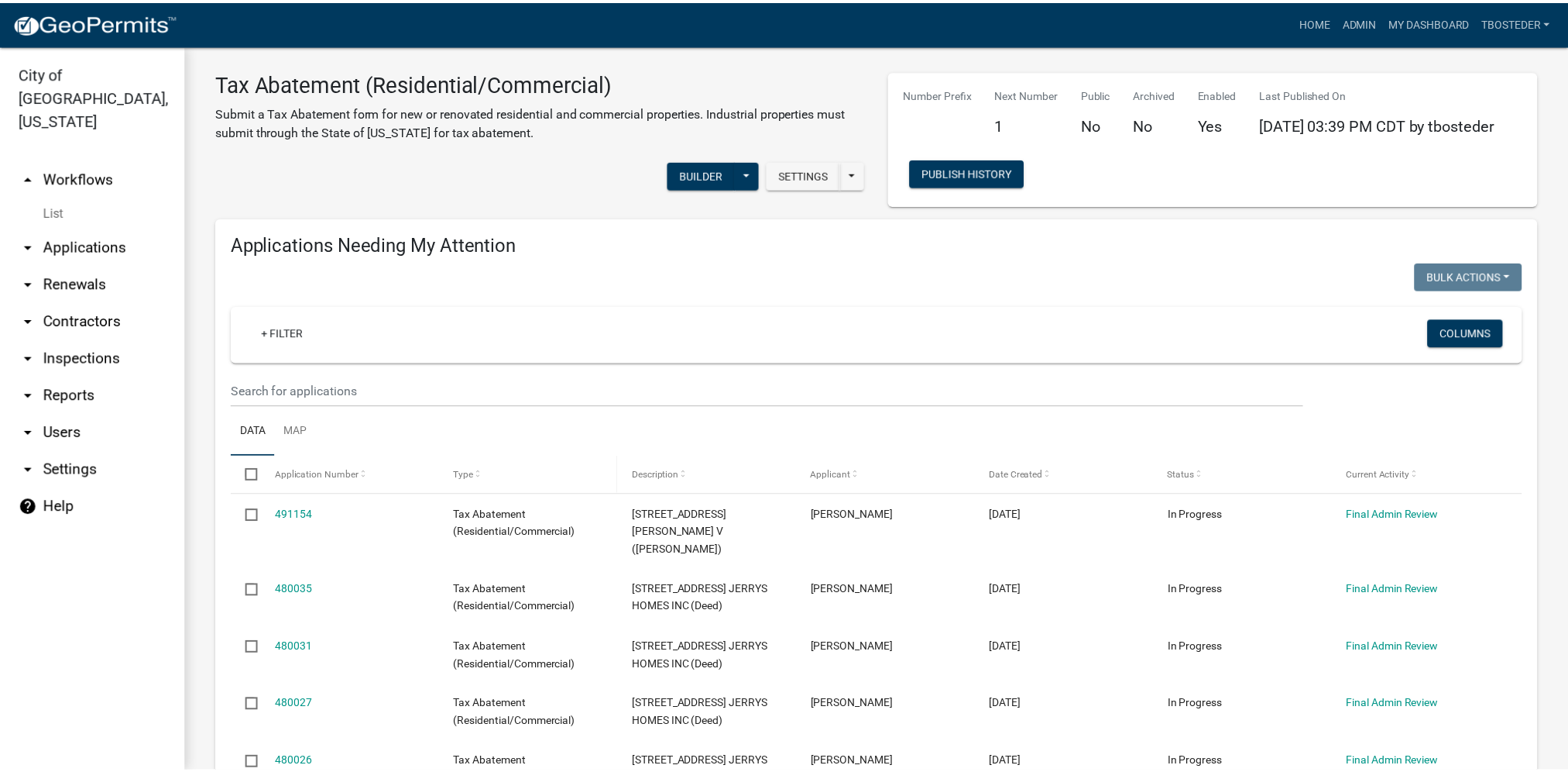
scroll to position [0, 0]
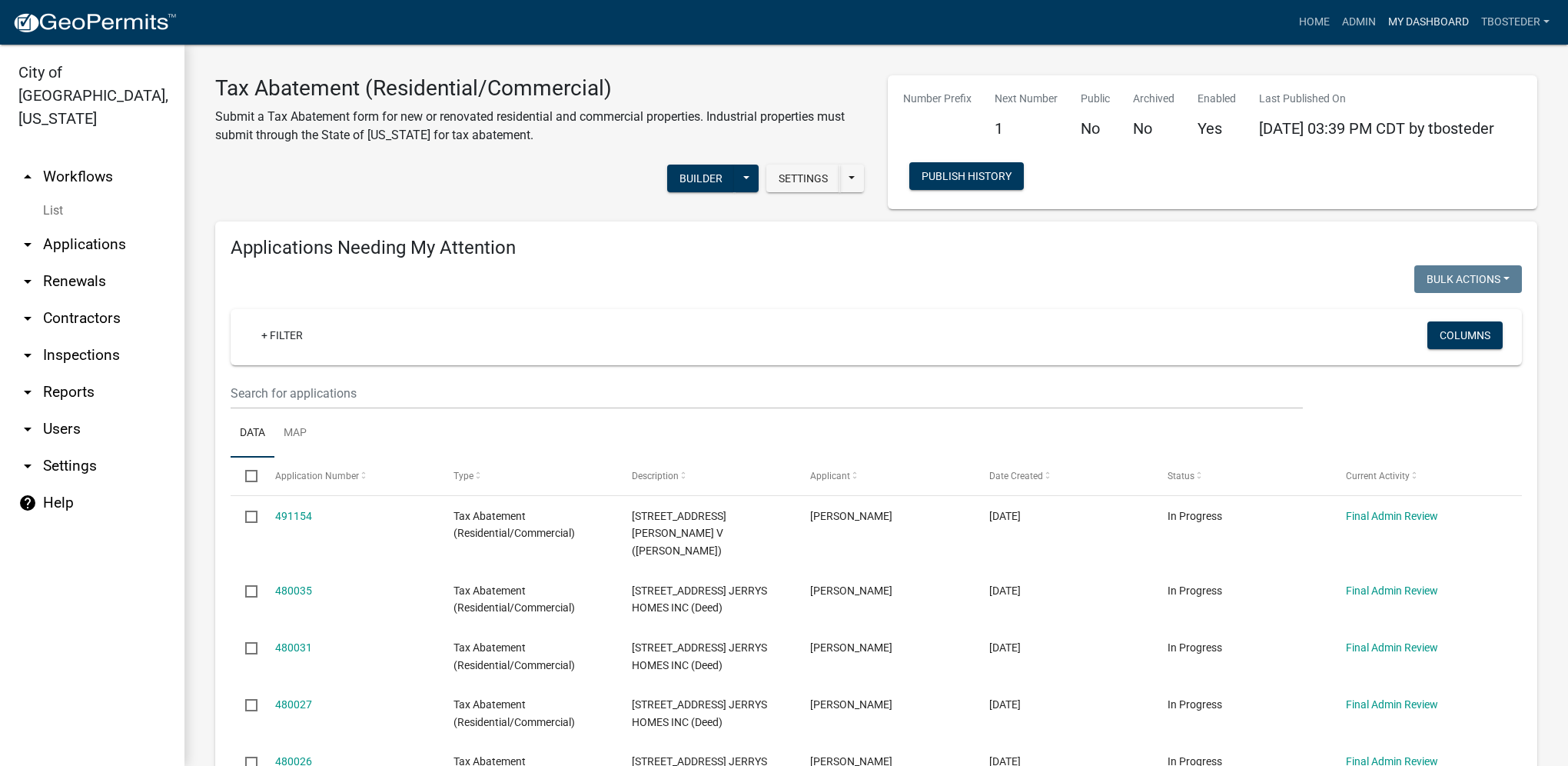
click at [1422, 21] on link "My Dashboard" at bounding box center [1429, 22] width 93 height 29
